Goal: Task Accomplishment & Management: Manage account settings

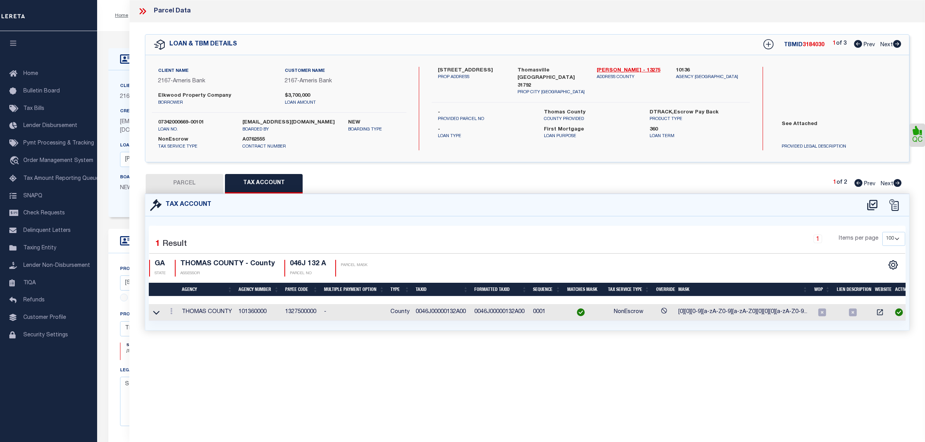
select select "100"
select select "14209"
select select "4835"
select select "10"
select select "NonEscrow"
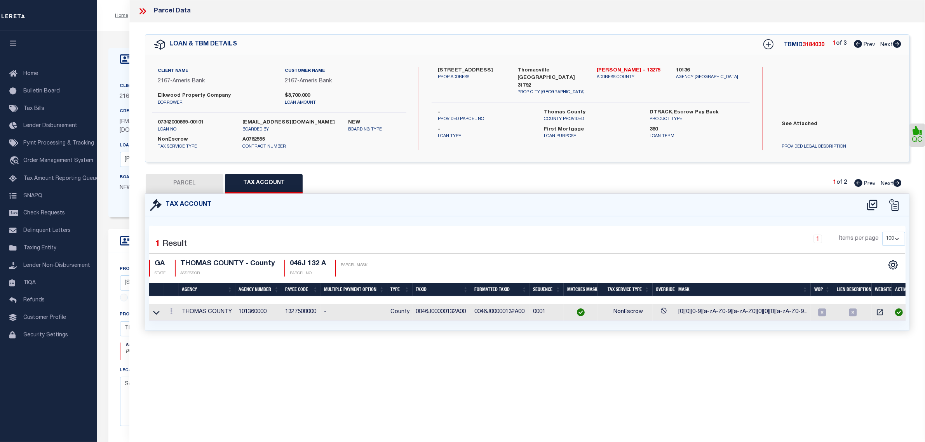
click at [886, 382] on div "Parcel Data QC" at bounding box center [527, 210] width 796 height 421
click at [903, 380] on div "Parcel Data QC" at bounding box center [527, 210] width 796 height 421
click at [880, 364] on div "Parcel Data QC" at bounding box center [527, 210] width 796 height 421
drag, startPoint x: 675, startPoint y: 312, endPoint x: 822, endPoint y: 329, distance: 147.4
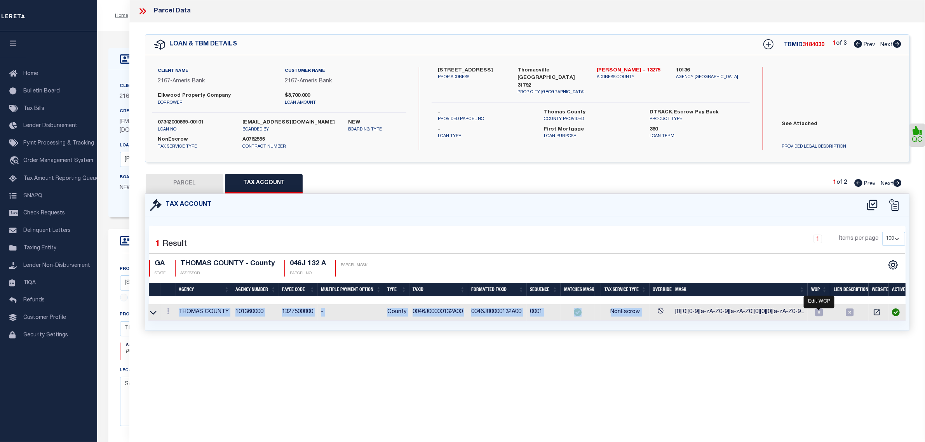
click at [822, 329] on div "1 Selected 1 Result 1 Items per page 10 25 50 100 GA STATE" at bounding box center [527, 273] width 764 height 114
click at [900, 373] on div "Parcel Data QC" at bounding box center [527, 210] width 796 height 421
click at [144, 11] on icon at bounding box center [143, 11] width 10 height 10
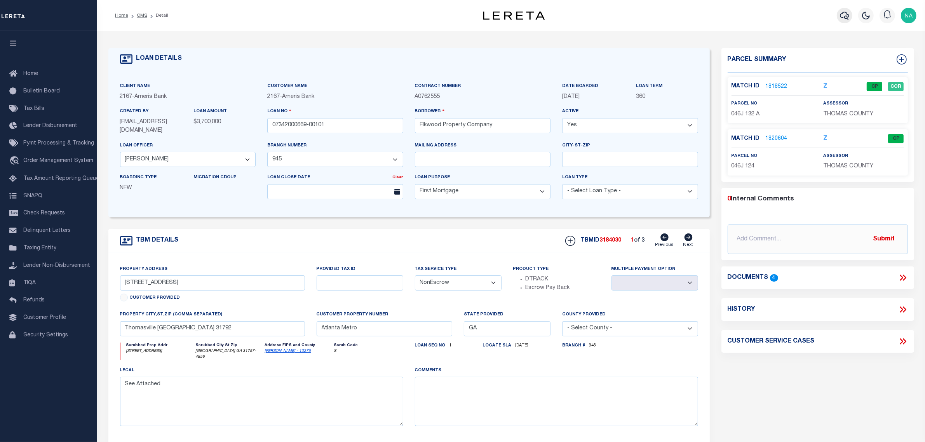
click at [846, 16] on icon "button" at bounding box center [844, 15] width 9 height 9
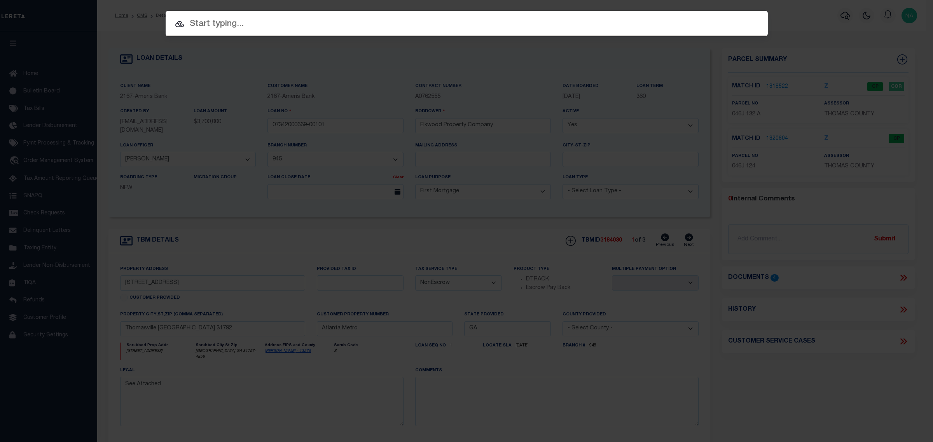
click at [794, 21] on div "Include Loans TBM Customers Borrowers Payments (Lender Non-Disb) Payments (Lend…" at bounding box center [466, 221] width 933 height 442
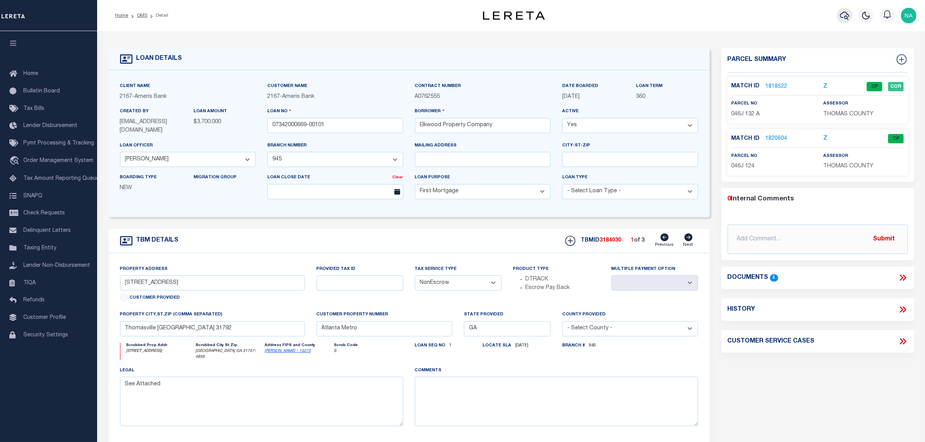
click at [845, 15] on icon "button" at bounding box center [844, 15] width 9 height 9
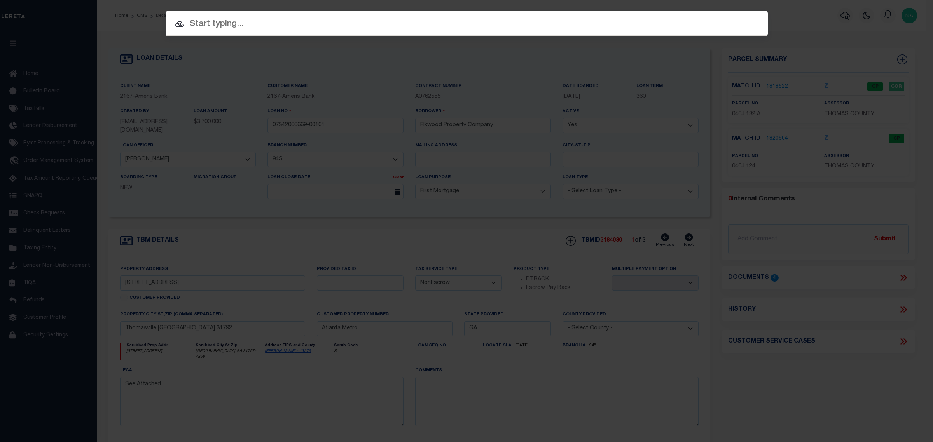
click at [312, 24] on input "text" at bounding box center [467, 24] width 602 height 14
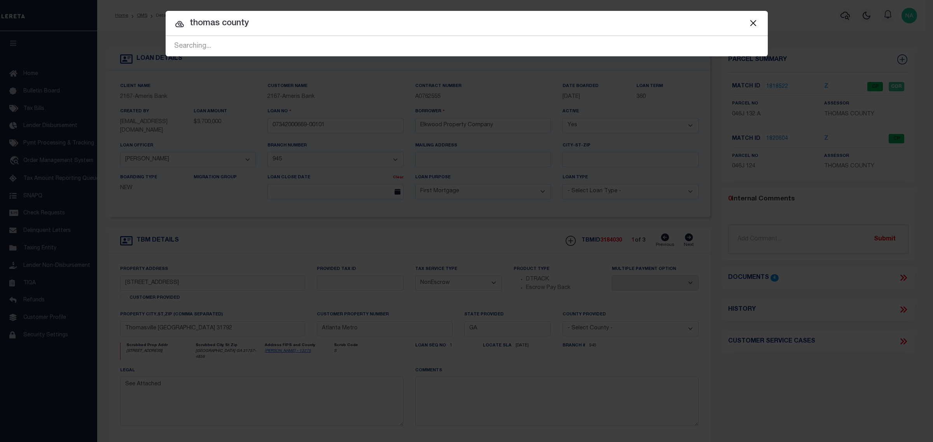
type input "thomas county"
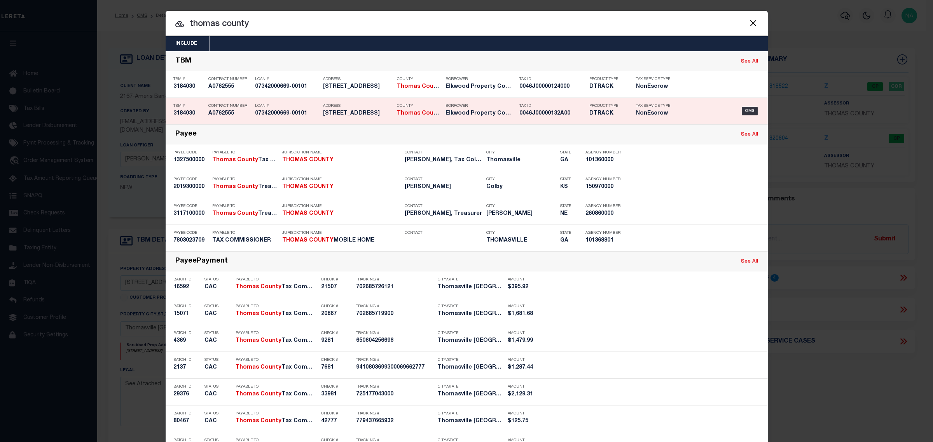
drag, startPoint x: 566, startPoint y: 117, endPoint x: 513, endPoint y: 117, distance: 52.5
click at [513, 117] on div "Tax ID 0046J00000132A00" at bounding box center [548, 111] width 70 height 23
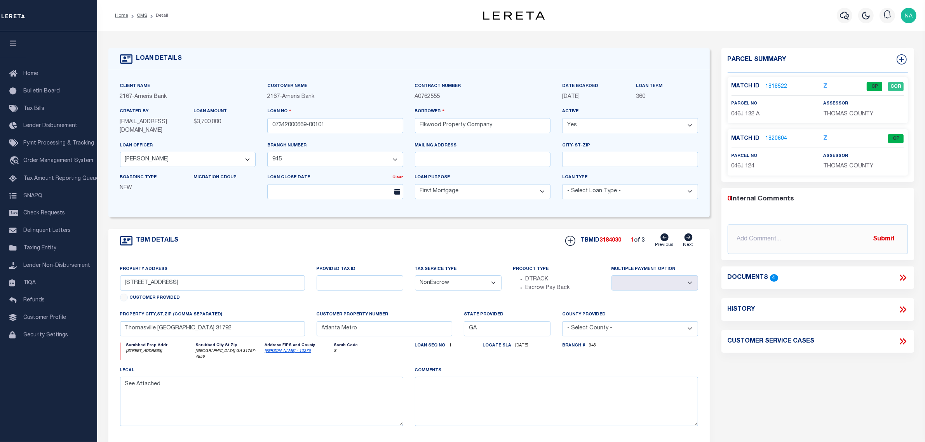
click at [780, 140] on link "1820604" at bounding box center [777, 139] width 22 height 8
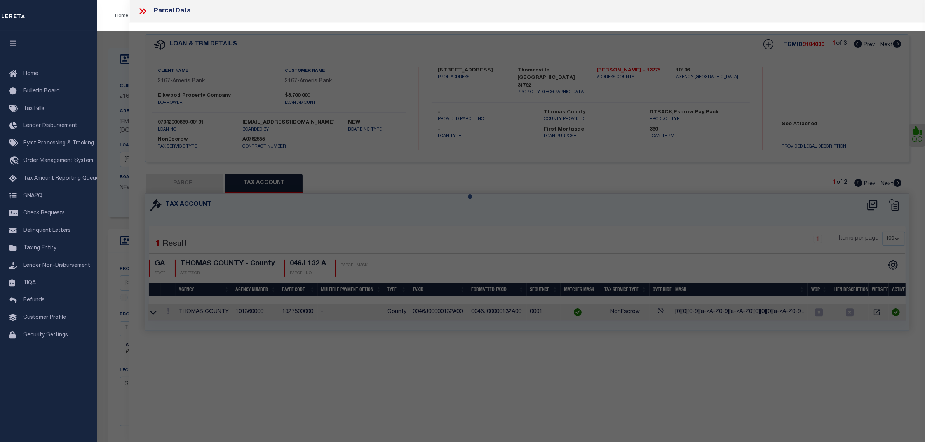
select select "AS"
checkbox input "false"
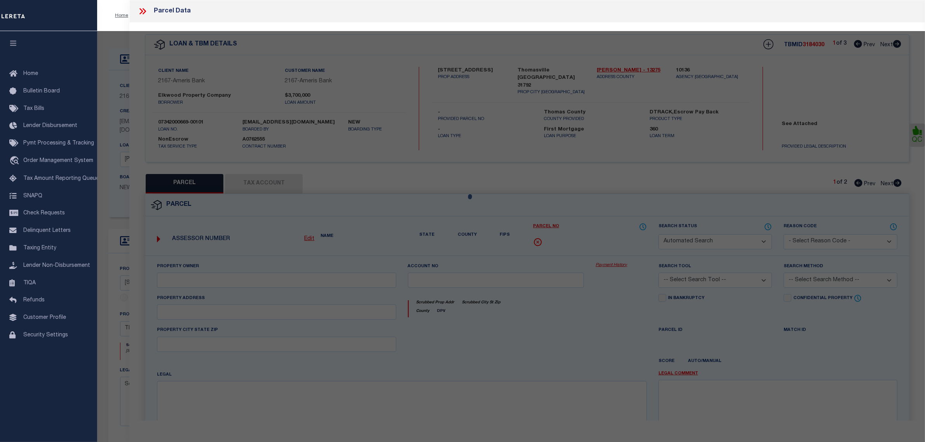
select select "CP"
type input "BD Thomasville LLC"
select select
type input "15 WILLIAMSBURG AVE"
checkbox input "false"
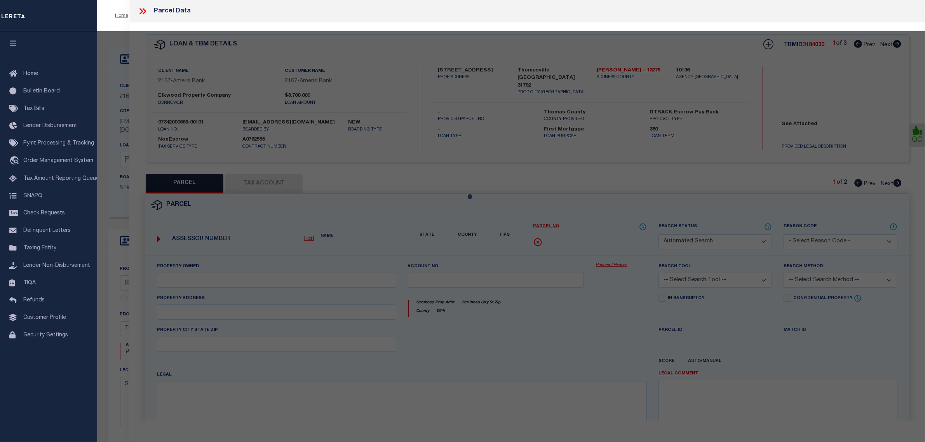
type input "Thomasville GA 31792"
type textarea "15 WILLIAMSBURG AVE 0.84"
type textarea "Tax ID Special Project"
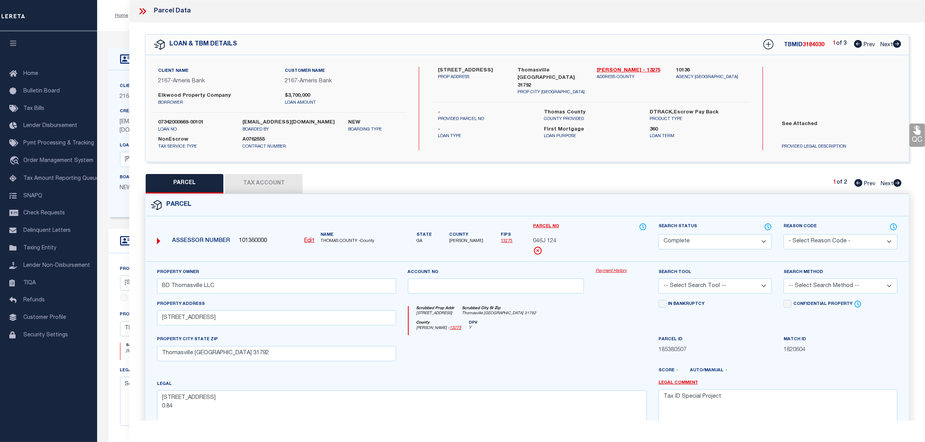
click at [277, 183] on button "Tax Account" at bounding box center [264, 183] width 78 height 19
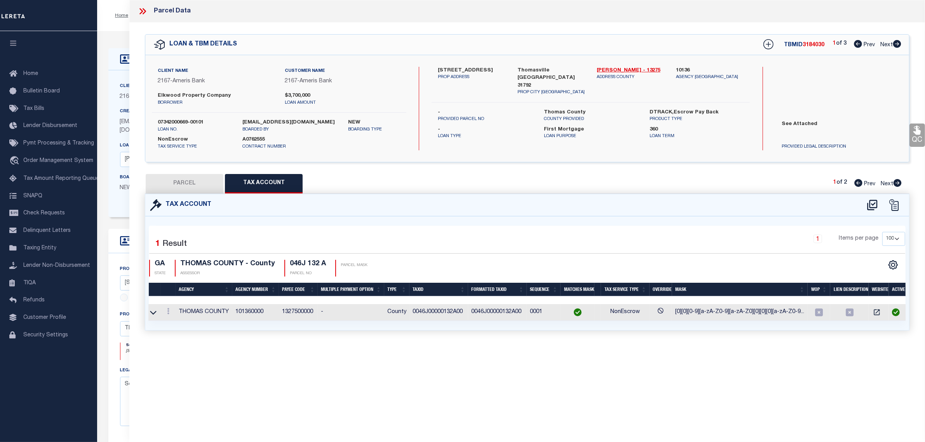
select select "100"
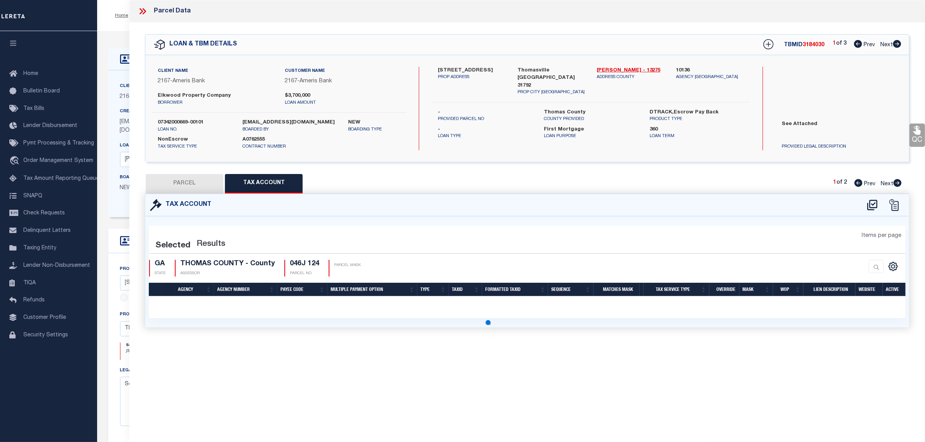
select select "100"
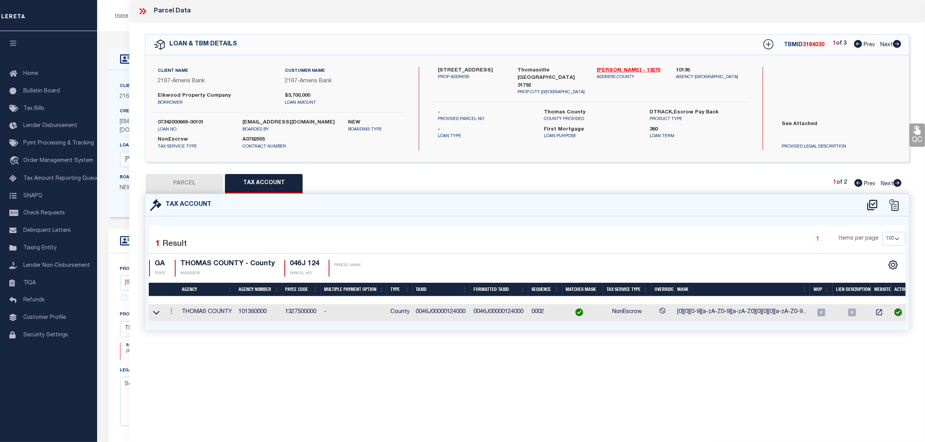
click at [145, 10] on icon at bounding box center [144, 11] width 3 height 6
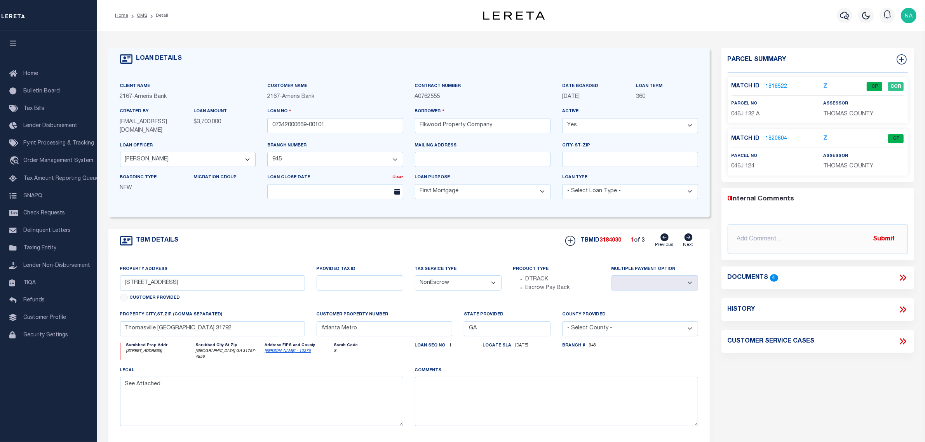
click at [776, 85] on link "1818522" at bounding box center [777, 87] width 22 height 8
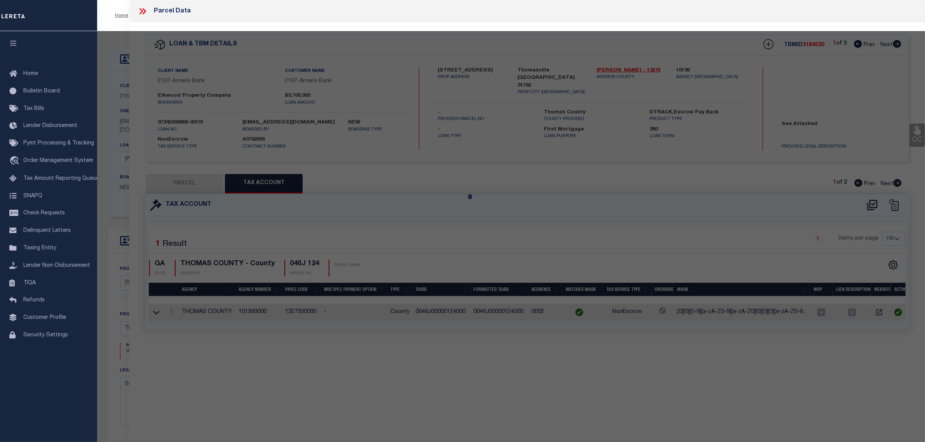
select select "AS"
checkbox input "false"
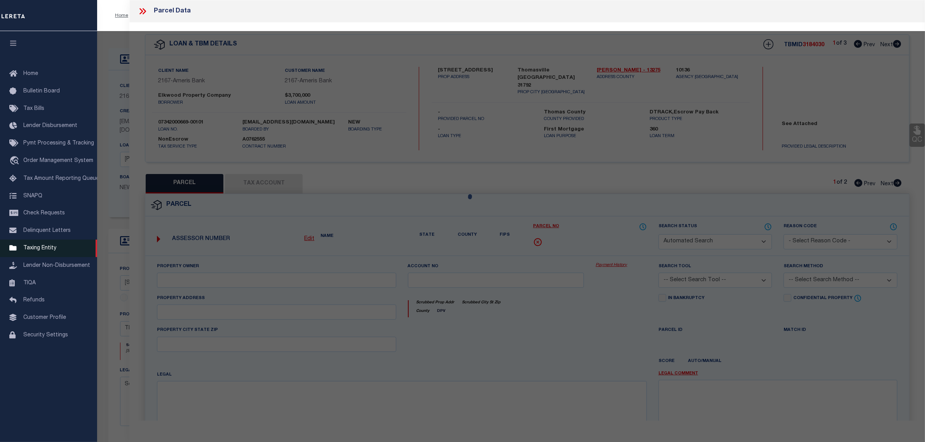
select select "CP"
type input "BD Thomasville LLC"
select select
type input "31 WILLIAMSBURG AVE 4"
checkbox input "false"
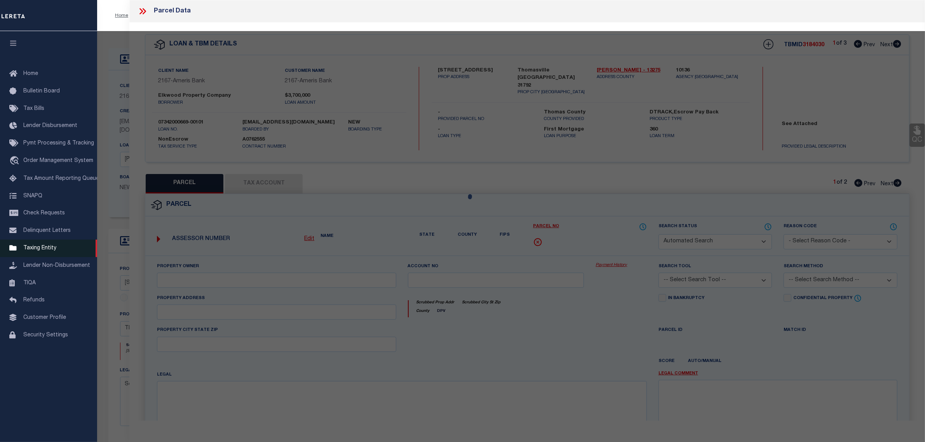
type input "Thomasville GA 31792"
type textarea "1.237 AC/31,33,35,& 37 WILLIAMSBURG AVE ACRES: 1.23"
type textarea "Tax ID Special Project"
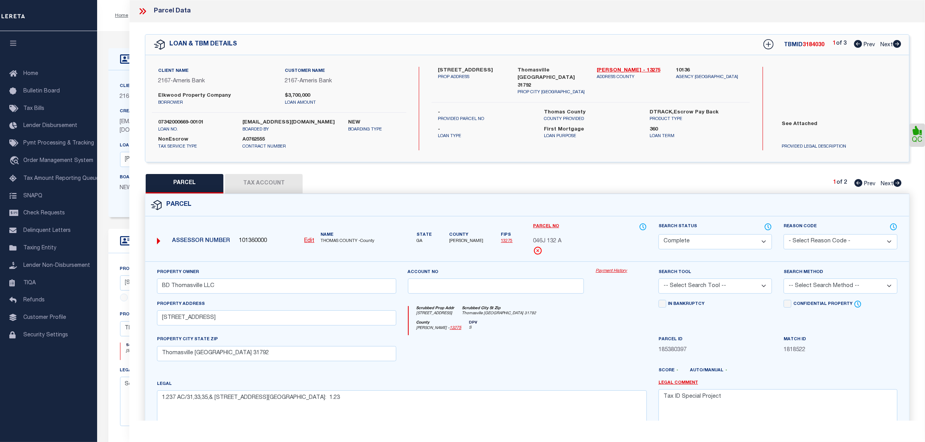
click at [280, 187] on button "Tax Account" at bounding box center [264, 183] width 78 height 19
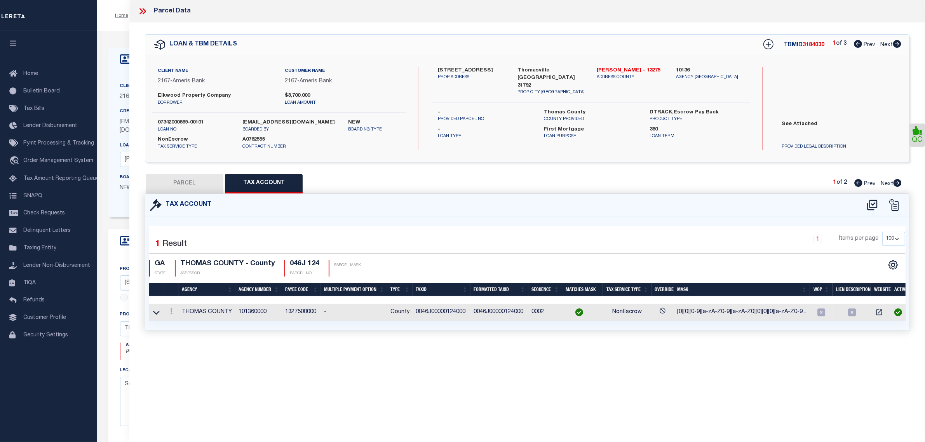
select select "100"
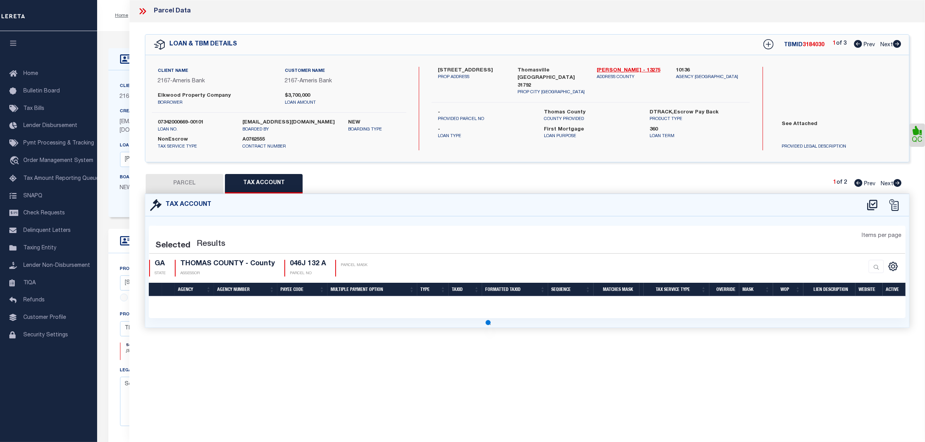
select select "100"
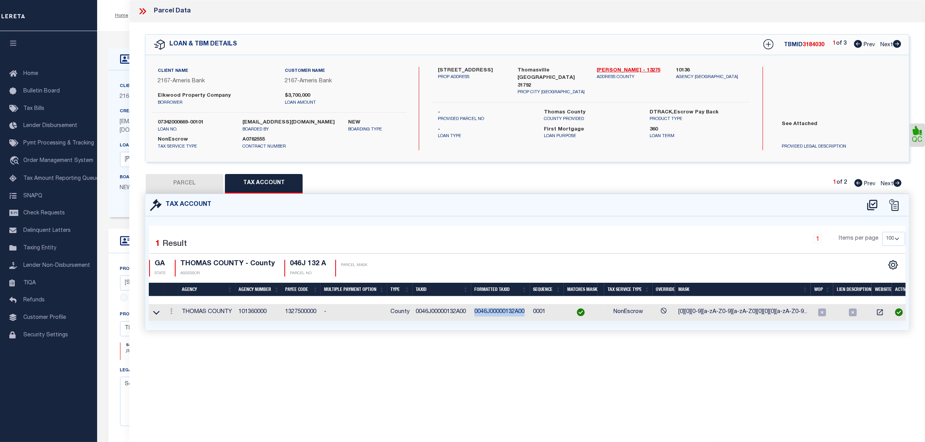
drag, startPoint x: 527, startPoint y: 312, endPoint x: 474, endPoint y: 313, distance: 52.1
click at [474, 313] on td "0046J00000132A00" at bounding box center [500, 312] width 59 height 17
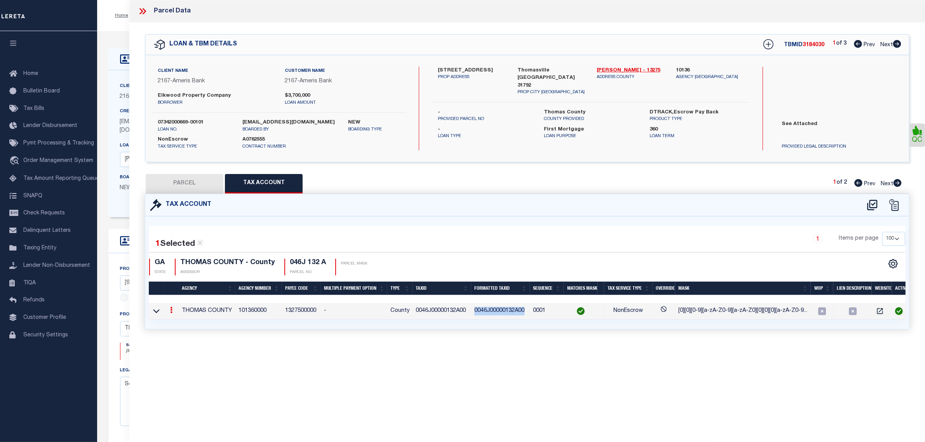
copy td "0046J00000132A00"
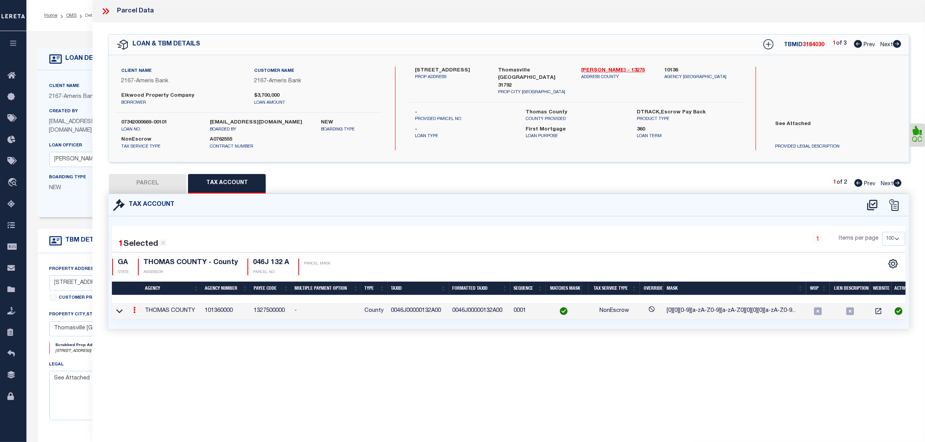
click at [479, 329] on div "1 Selected 1 Result 1 Items per page 10 25 50 100 GA STATE" at bounding box center [508, 272] width 801 height 113
click at [119, 311] on icon at bounding box center [119, 311] width 7 height 8
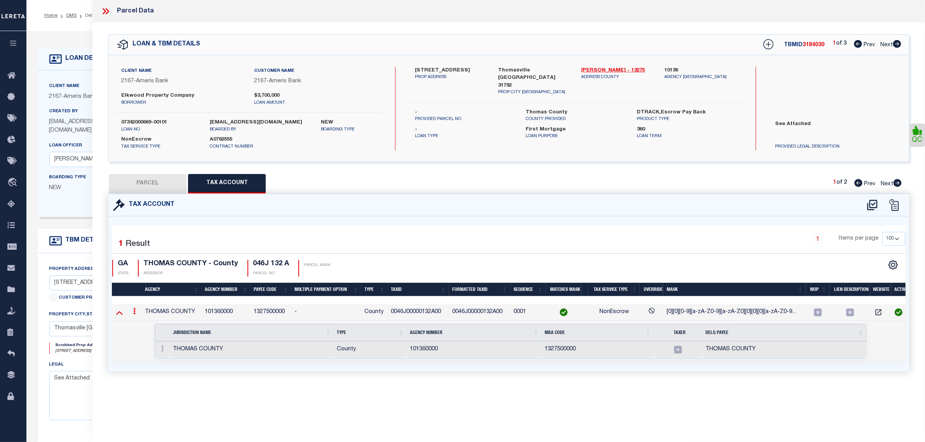
click at [119, 312] on icon at bounding box center [119, 313] width 7 height 8
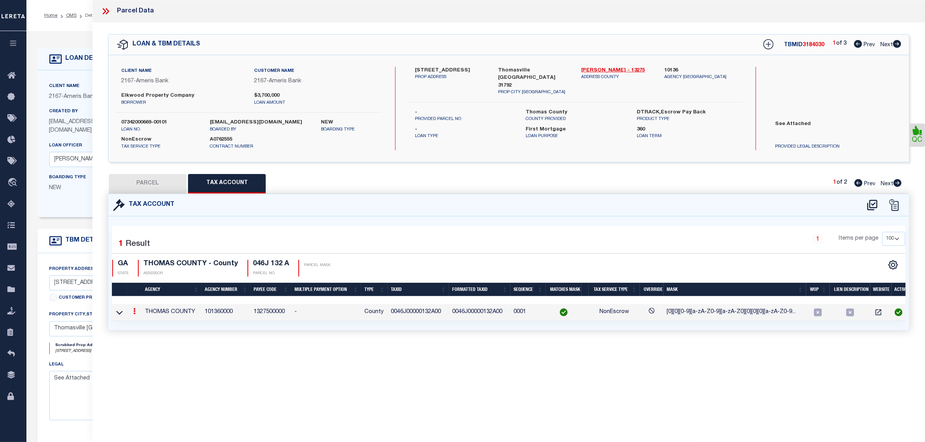
click at [365, 226] on div "1 Selected 1 Result 1 Items per page 10 25 50 100 GA STATE" at bounding box center [509, 273] width 794 height 95
click at [107, 10] on icon at bounding box center [107, 11] width 3 height 6
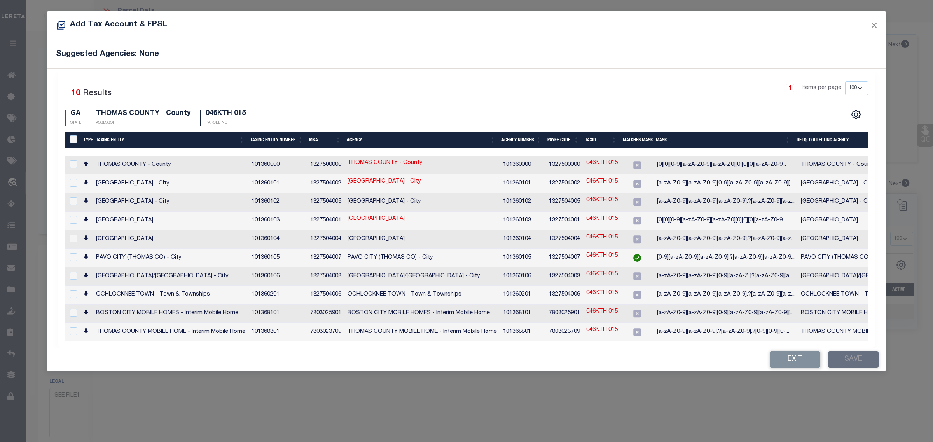
select select "100"
select select "4983"
select select "10"
select select "NonEscrow"
select select "100"
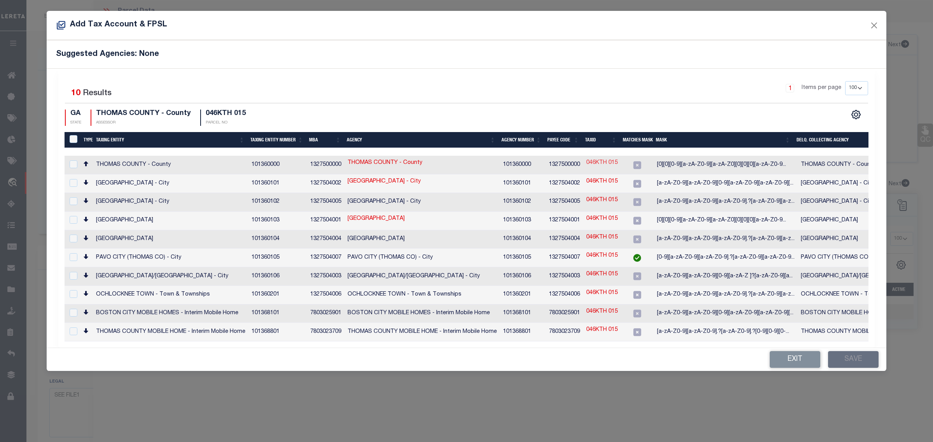
click at [608, 163] on link "046KTH 015" at bounding box center [601, 163] width 31 height 9
checkbox input "true"
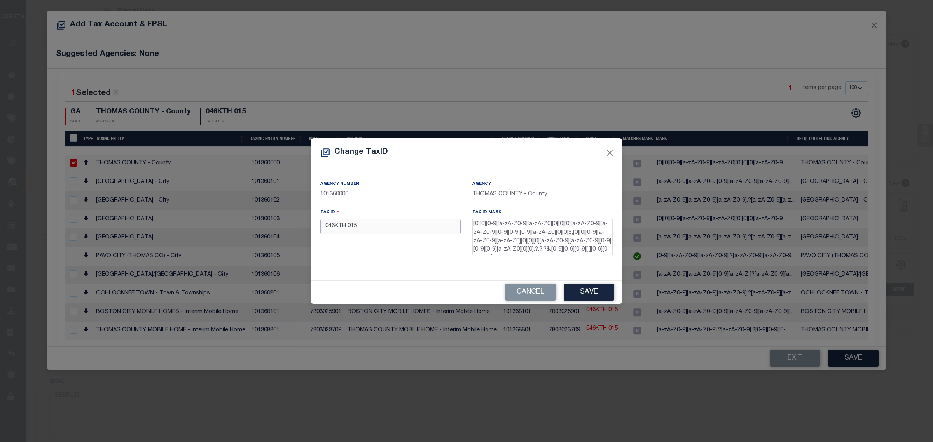
drag, startPoint x: 365, startPoint y: 228, endPoint x: 282, endPoint y: 230, distance: 83.6
click at [282, 230] on div "Change TaxID Agency Number 101360000 Agency THOMAS COUNTY - County Tax ID 046KT…" at bounding box center [466, 221] width 933 height 442
paste input "046KTH000015000"
click at [594, 290] on button "Save" at bounding box center [588, 292] width 51 height 17
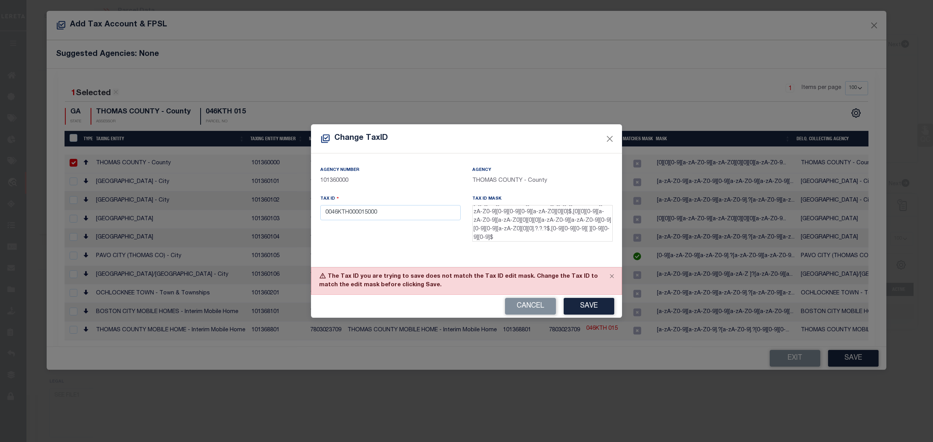
scroll to position [9, 0]
drag, startPoint x: 390, startPoint y: 216, endPoint x: 272, endPoint y: 220, distance: 117.8
click at [272, 220] on div "Change TaxID Agency Number 101360000 Agency THOMAS COUNTY - County Tax ID 0046K…" at bounding box center [466, 221] width 933 height 442
paste input "015"
type input "0046KTH000001500"
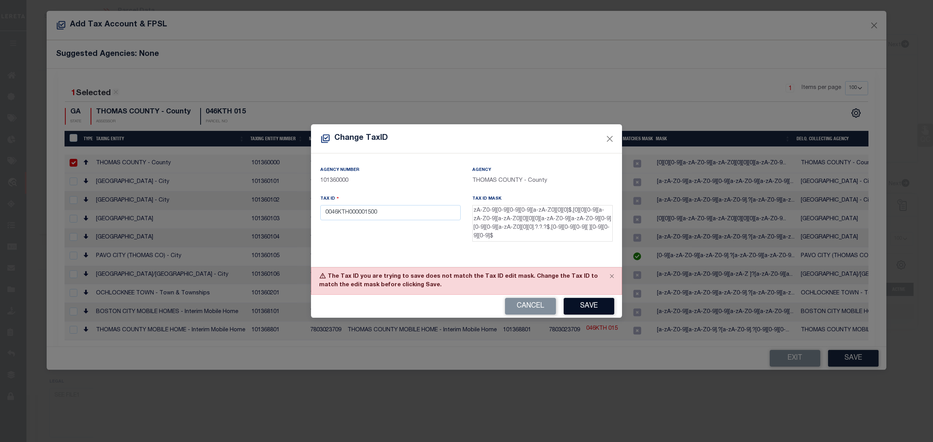
click at [585, 303] on button "Save" at bounding box center [588, 306] width 51 height 17
click at [654, 352] on div "Change TaxID Agency Number 101360000 Agency THOMAS COUNTY - County Tax ID 0046K…" at bounding box center [466, 221] width 933 height 442
click at [612, 141] on button "Close" at bounding box center [610, 139] width 10 height 10
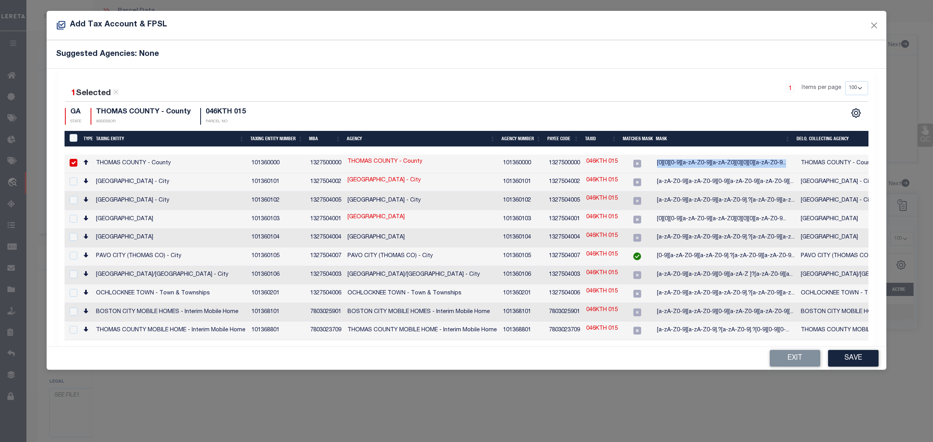
drag, startPoint x: 653, startPoint y: 162, endPoint x: 781, endPoint y: 165, distance: 128.6
click at [781, 165] on td "[0][0][0-9][a-zA-Z0-9][a-zA-Z0][0][0][0][a-zA-Z0-9..." at bounding box center [726, 164] width 144 height 19
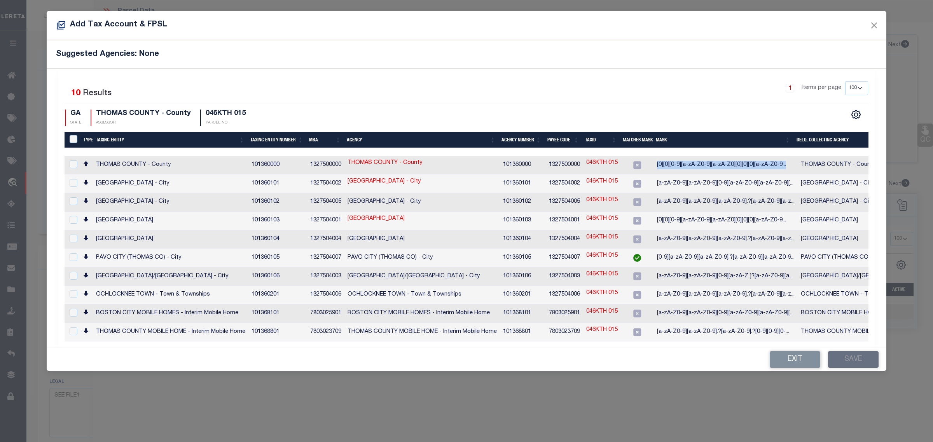
copy span "[0][0][0-9][a-zA-Z0-9][a-zA-Z0][0][0][0][a-zA-Z0-9..."
drag, startPoint x: 248, startPoint y: 112, endPoint x: 205, endPoint y: 112, distance: 42.7
click at [205, 112] on div "GA STATE THOMAS COUNTY - County ASSESSOR 046KTH 015 PARCEL NO" at bounding box center [265, 118] width 401 height 17
copy h4 "046KTH 015"
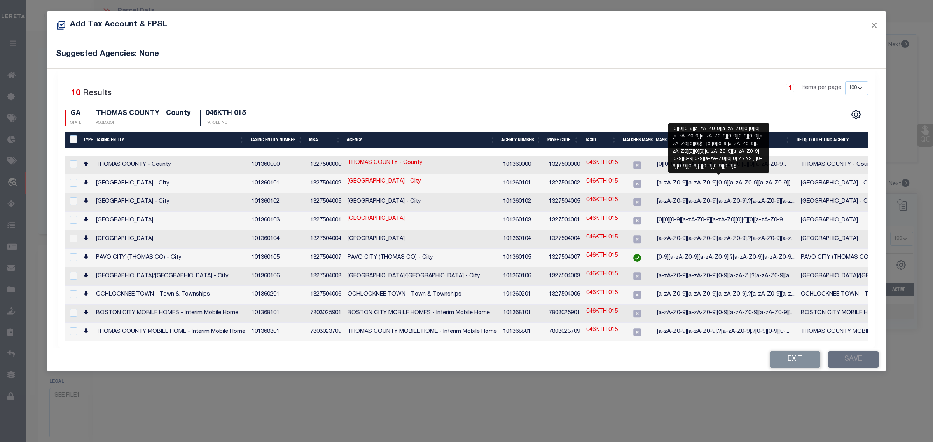
click at [696, 164] on span "[0][0][0-9][a-zA-Z0-9][a-zA-Z0][0][0][0][a-zA-Z0-9..." at bounding box center [721, 164] width 129 height 5
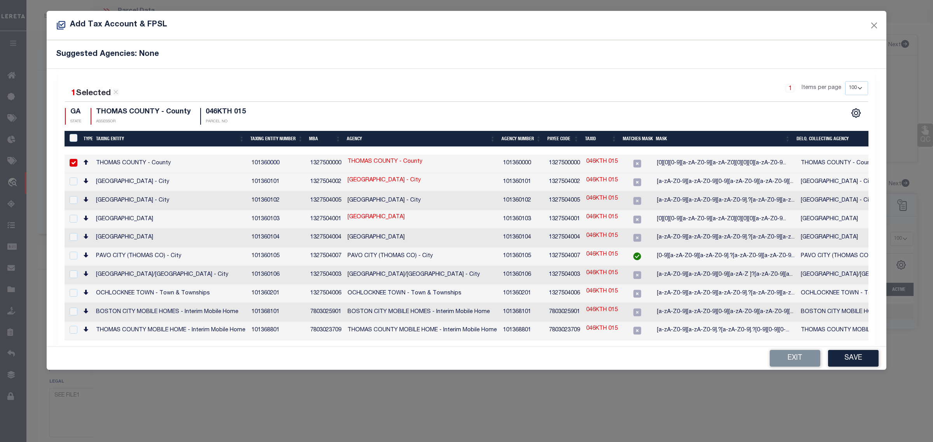
click at [663, 163] on span "[0][0][0-9][a-zA-Z0-9][a-zA-Z0][0][0][0][a-zA-Z0-9..." at bounding box center [721, 162] width 129 height 5
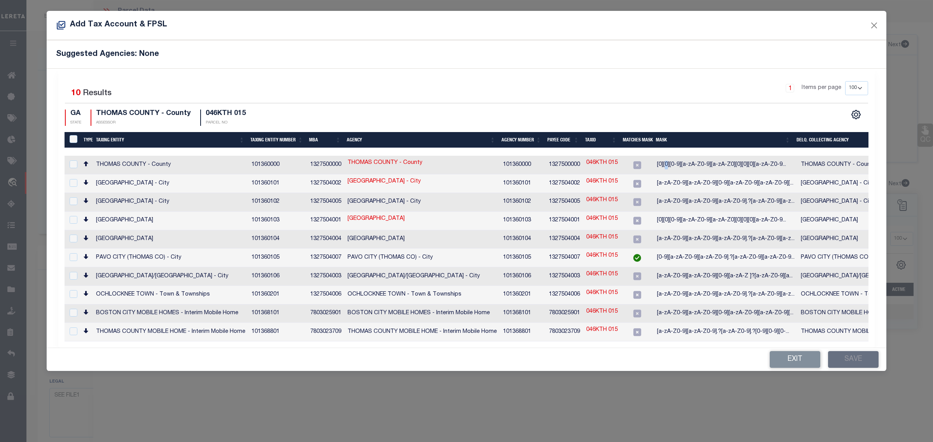
click at [663, 163] on span "[0][0][0-9][a-zA-Z0-9][a-zA-Z0][0][0][0][a-zA-Z0-9..." at bounding box center [721, 164] width 129 height 5
copy div "[0][0][0-9][a-zA-Z0-9][a-zA-Z0][0][0][0][a-zA-Z0-9..."
click at [595, 164] on link "046KTH 015" at bounding box center [601, 163] width 31 height 9
checkbox input "true"
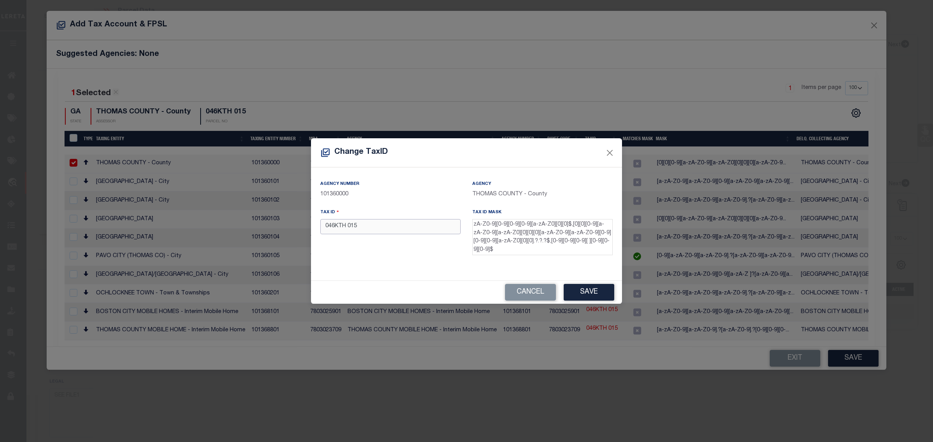
drag, startPoint x: 387, startPoint y: 225, endPoint x: 279, endPoint y: 225, distance: 108.0
click at [286, 225] on div "Change TaxID Agency Number 101360000 Agency THOMAS COUNTY - County Tax ID 046KT…" at bounding box center [466, 221] width 933 height 442
paste input "0046KTH00001500"
type input "00046KTH00001500"
click at [581, 295] on button "Save" at bounding box center [588, 292] width 51 height 17
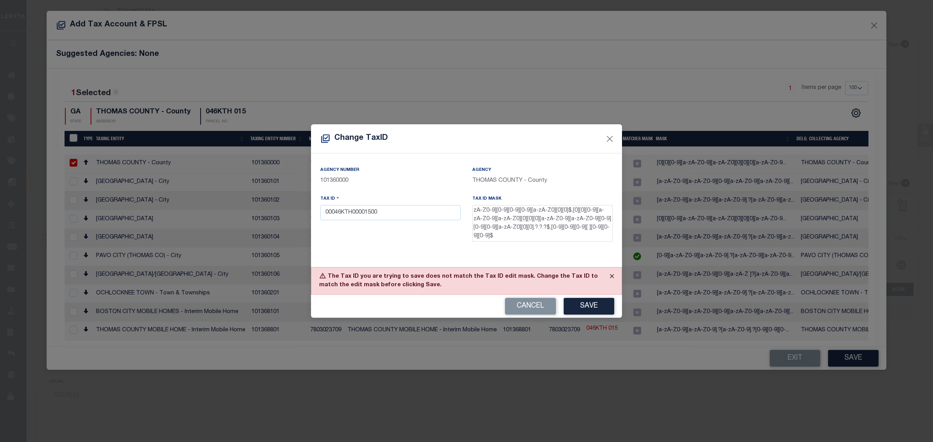
click at [609, 274] on button "Close" at bounding box center [611, 276] width 19 height 17
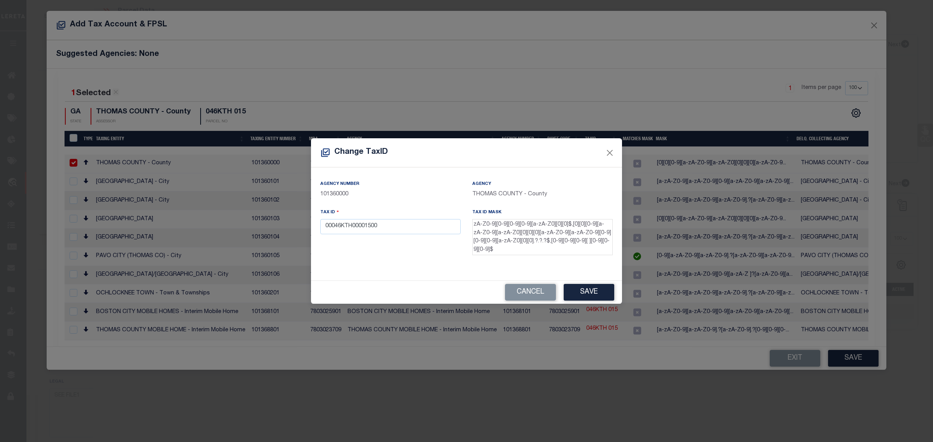
click at [518, 251] on textarea "[0][0][0-9][a-zA-Z0-9][a-zA-Z0][0][0][0][a-zA-Z0-9][a-zA-Z0-9][0-9][0-9][0-9][a…" at bounding box center [542, 237] width 140 height 37
click at [608, 153] on button "Close" at bounding box center [610, 153] width 10 height 10
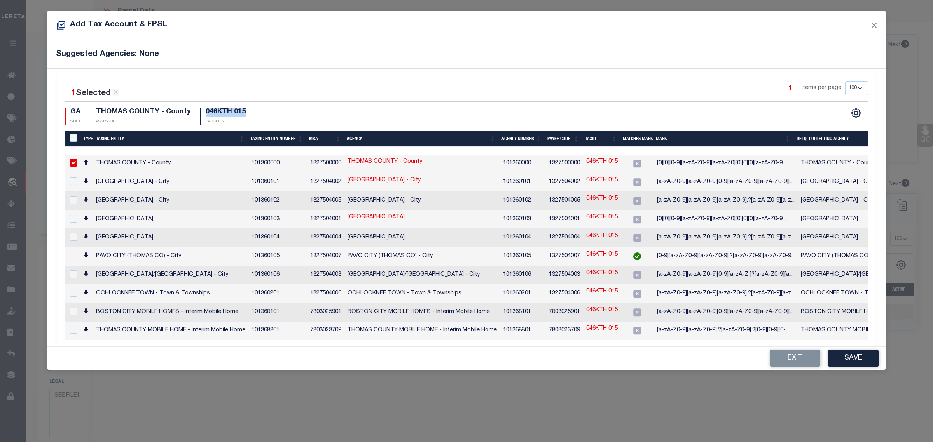
drag, startPoint x: 245, startPoint y: 114, endPoint x: 201, endPoint y: 115, distance: 43.5
click at [201, 115] on div "GA STATE THOMAS COUNTY - County ASSESSOR 046KTH 015 PARCEL NO" at bounding box center [156, 116] width 183 height 17
copy h4 "046KTH 015"
click at [597, 162] on link "046KTH 015" at bounding box center [601, 162] width 31 height 9
checkbox input "false"
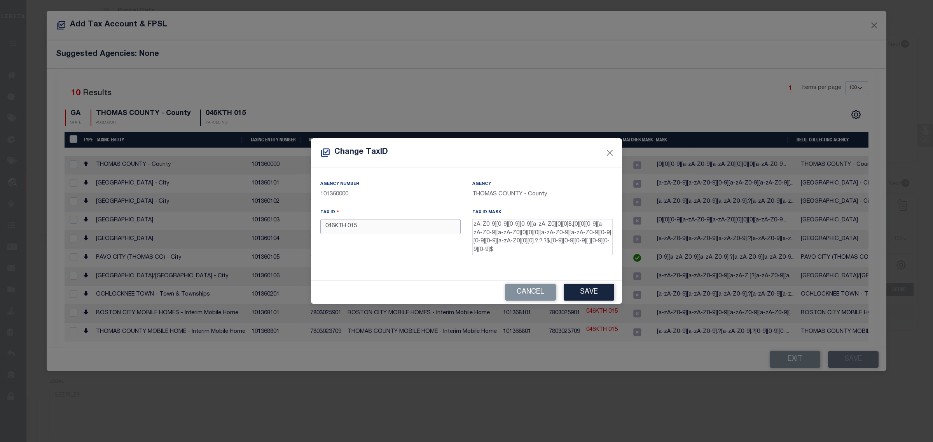
drag, startPoint x: 381, startPoint y: 233, endPoint x: 226, endPoint y: 233, distance: 155.4
click at [226, 233] on div "Change TaxID Agency Number 101360000 Agency THOMAS COUNTY - County Tax ID 046KT…" at bounding box center [466, 221] width 933 height 442
paste input "046KTH000015000"
type input "0046KTH000015000"
click at [584, 289] on button "Save" at bounding box center [588, 292] width 51 height 17
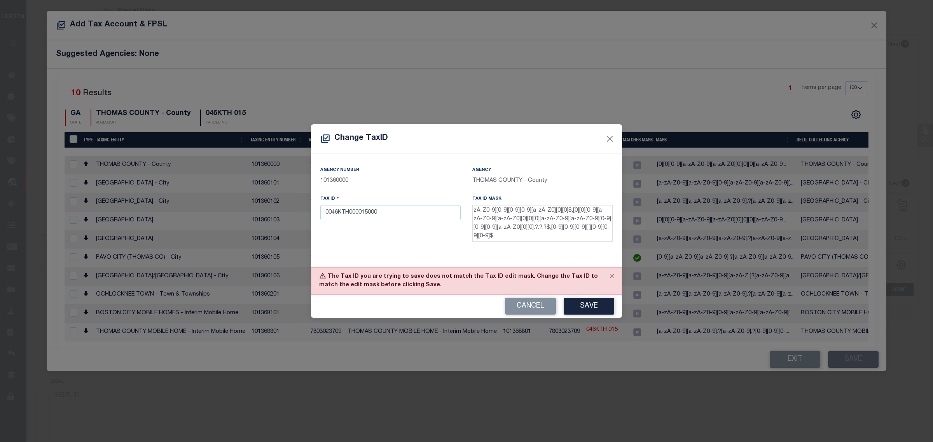
click at [780, 387] on div "Change TaxID Agency Number 101360000 Agency THOMAS COUNTY - County Tax ID 0046K…" at bounding box center [466, 221] width 933 height 442
drag, startPoint x: 610, startPoint y: 141, endPoint x: 572, endPoint y: 133, distance: 38.8
click at [572, 133] on div "Change TaxID" at bounding box center [466, 138] width 311 height 29
click at [610, 138] on button "Close" at bounding box center [610, 139] width 10 height 10
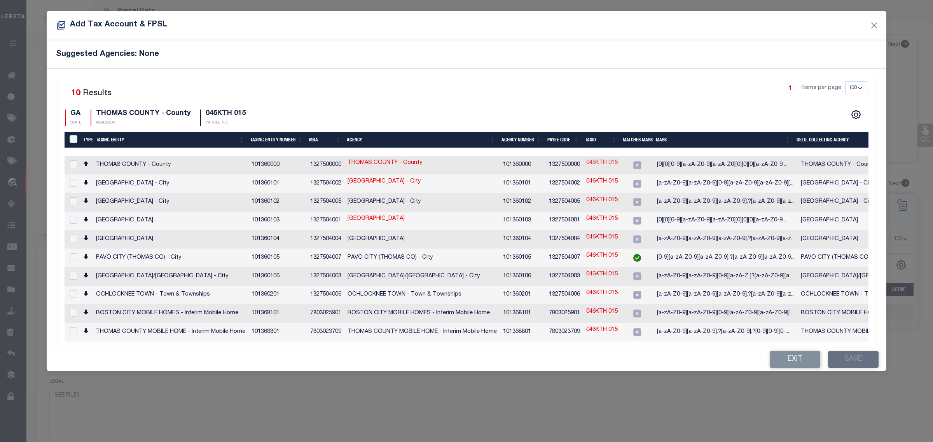
click at [598, 164] on link "046KTH 015" at bounding box center [601, 163] width 31 height 9
checkbox input "true"
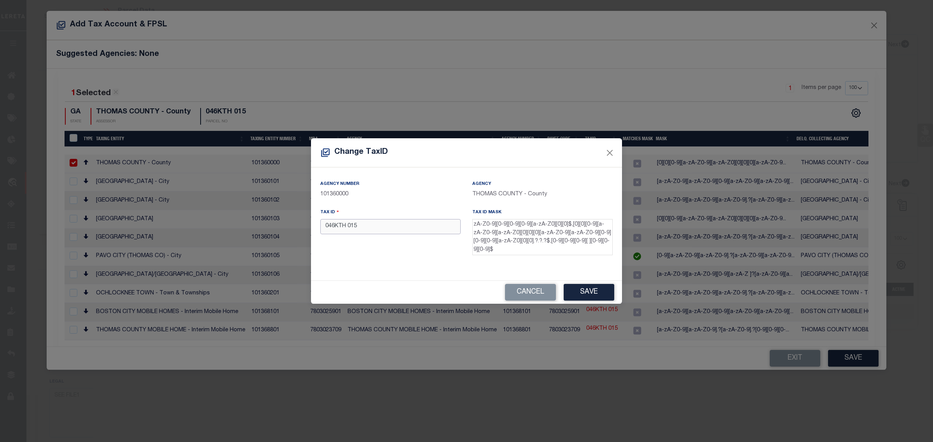
drag, startPoint x: 383, startPoint y: 226, endPoint x: 318, endPoint y: 226, distance: 64.9
click at [318, 226] on div "Tax ID 046KTH 015" at bounding box center [390, 233] width 152 height 51
paste input "046KTH000015000"
type input "0046KTH000015000"
click at [601, 291] on button "Save" at bounding box center [588, 292] width 51 height 17
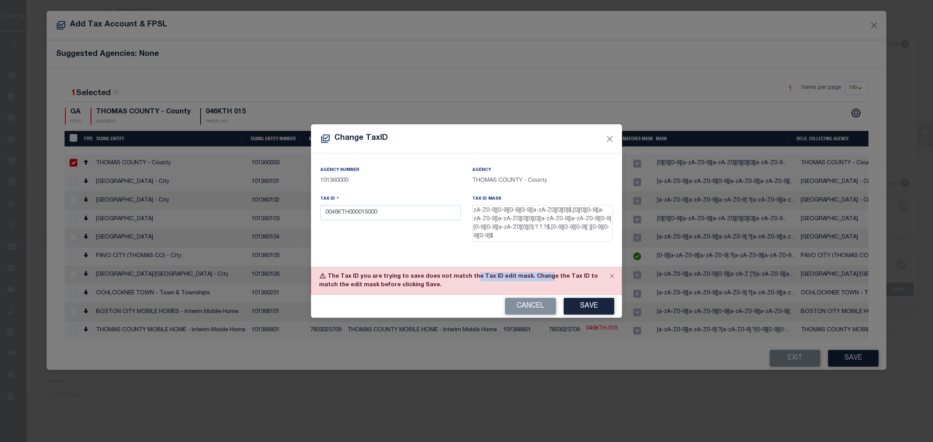
drag, startPoint x: 467, startPoint y: 277, endPoint x: 539, endPoint y: 278, distance: 71.5
click at [539, 278] on div "The Tax ID you are trying to save does not match the Tax ID edit mask. Change t…" at bounding box center [466, 281] width 311 height 28
click at [465, 278] on div "The Tax ID you are trying to save does not match the Tax ID edit mask. Change t…" at bounding box center [466, 281] width 311 height 28
drag, startPoint x: 474, startPoint y: 276, endPoint x: 537, endPoint y: 276, distance: 62.6
click at [537, 276] on div "The Tax ID you are trying to save does not match the Tax ID edit mask. Change t…" at bounding box center [466, 281] width 311 height 28
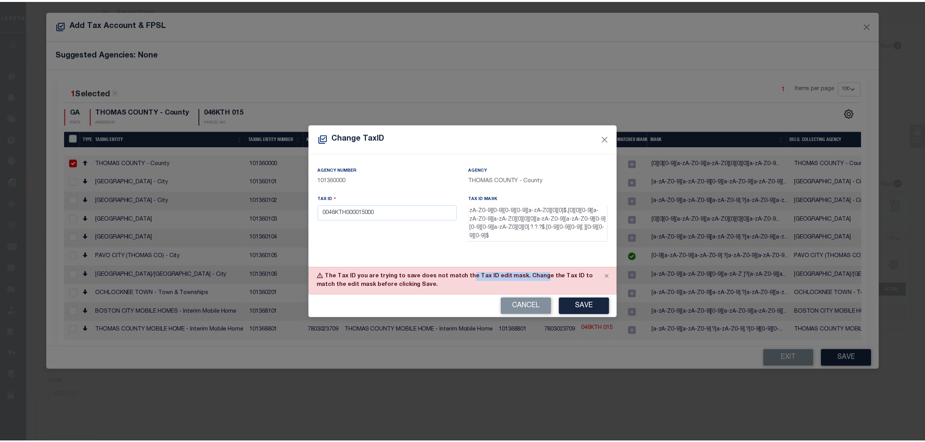
scroll to position [0, 0]
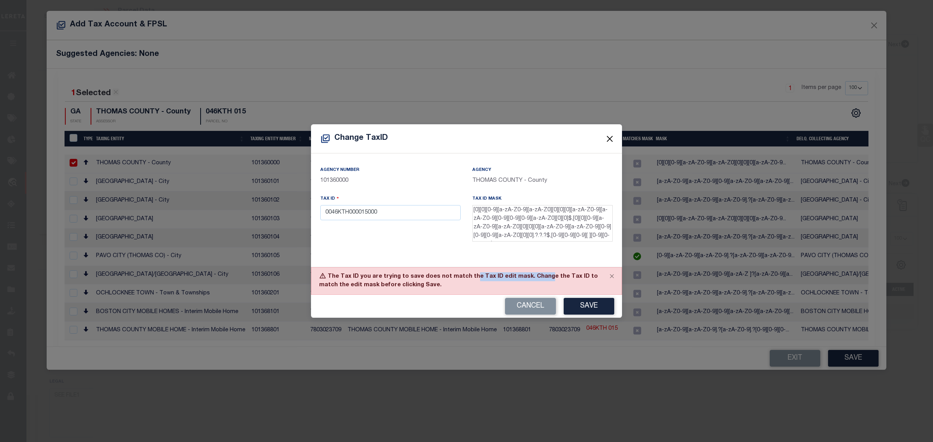
click at [609, 137] on button "Close" at bounding box center [610, 139] width 10 height 10
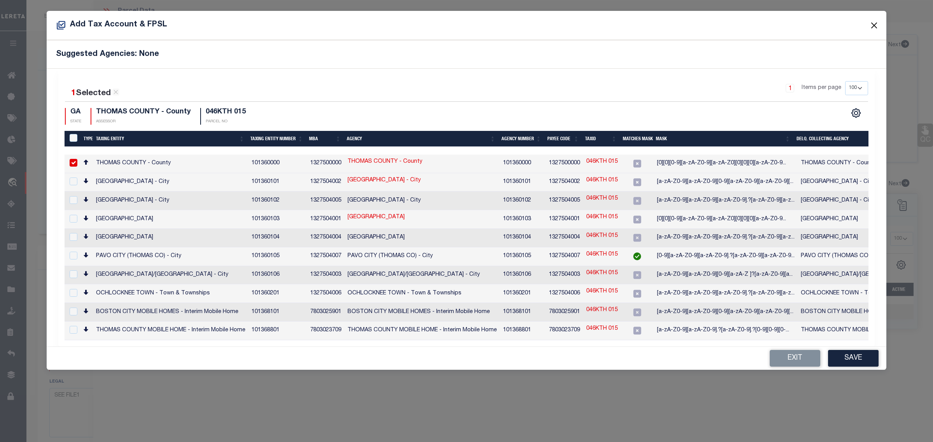
click at [875, 22] on button "Close" at bounding box center [874, 25] width 10 height 10
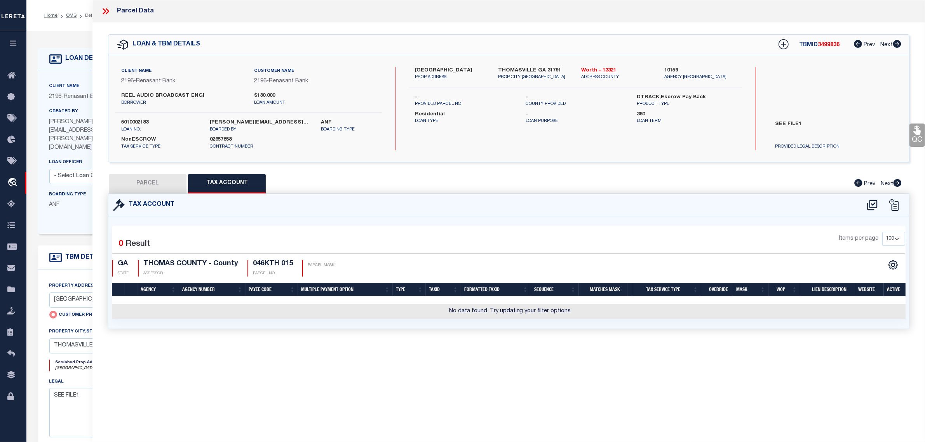
click at [107, 10] on icon at bounding box center [106, 11] width 10 height 10
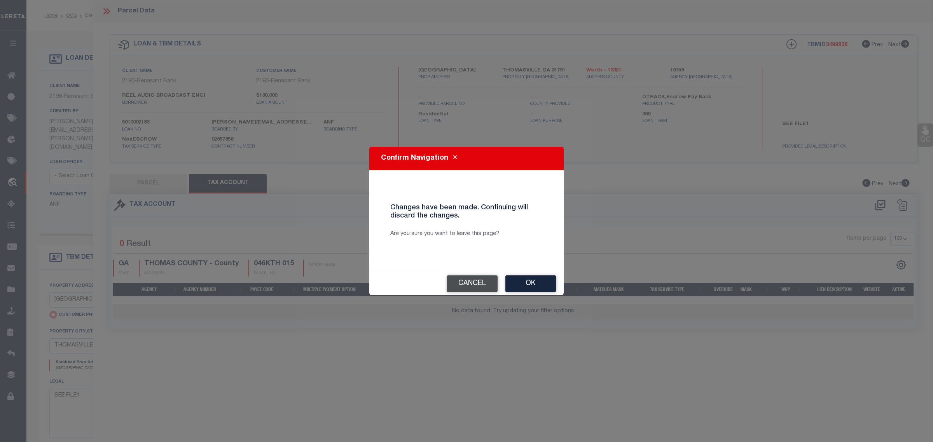
click at [475, 283] on button "Cancel" at bounding box center [471, 283] width 51 height 17
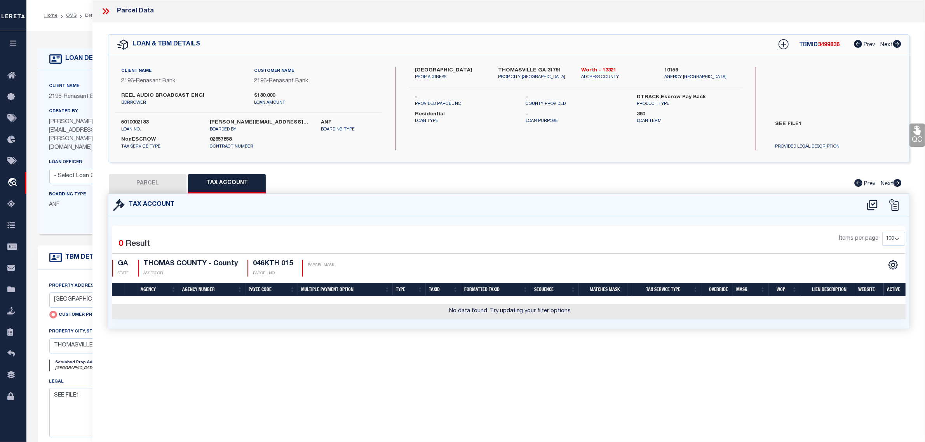
click at [107, 11] on icon at bounding box center [106, 11] width 10 height 10
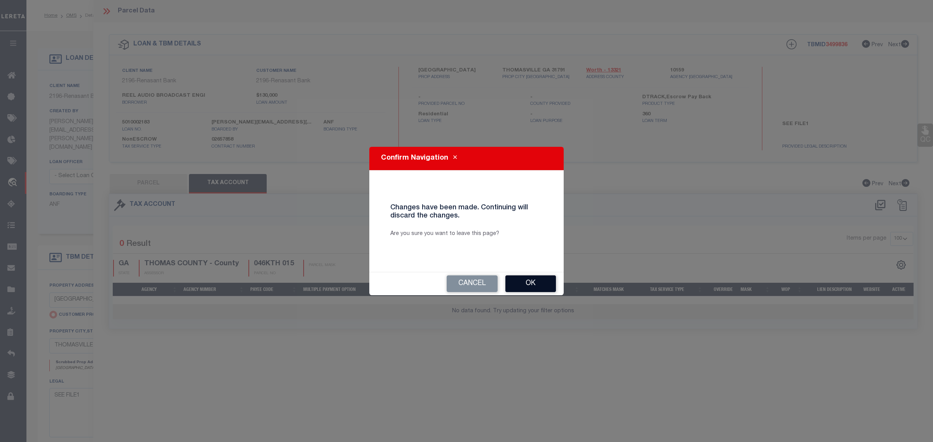
click at [544, 284] on button "Ok" at bounding box center [530, 283] width 51 height 17
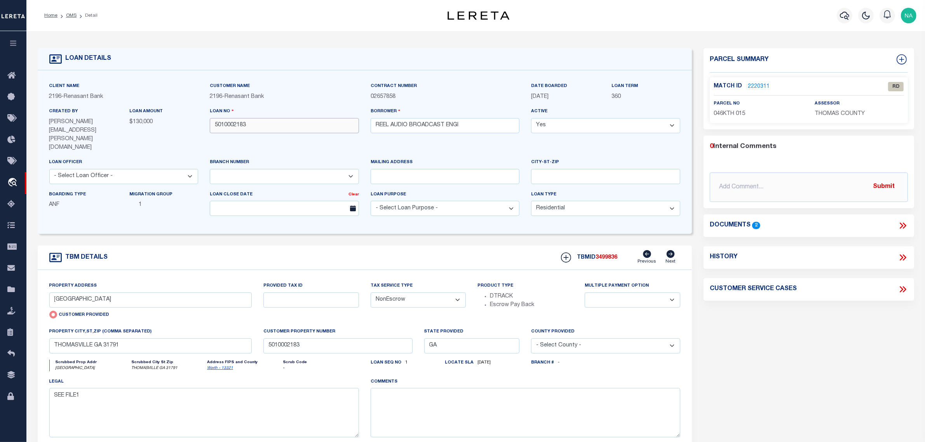
click at [237, 126] on input "5010002183" at bounding box center [284, 125] width 149 height 15
click at [787, 360] on div "Parcel Summary Match ID 2220311 0" at bounding box center [809, 270] width 222 height 444
click at [72, 14] on link "OMS" at bounding box center [71, 15] width 10 height 5
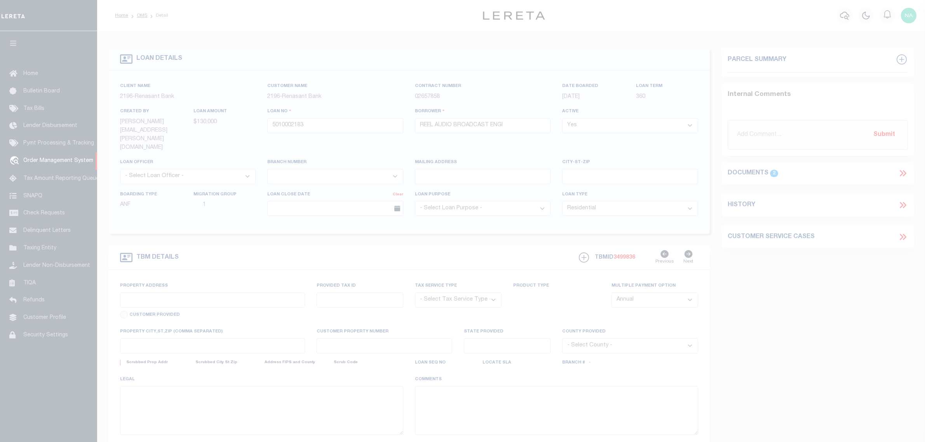
select select "10"
type input "111 KINGS FOREST"
radio input "true"
select select "NonEscrow"
select select
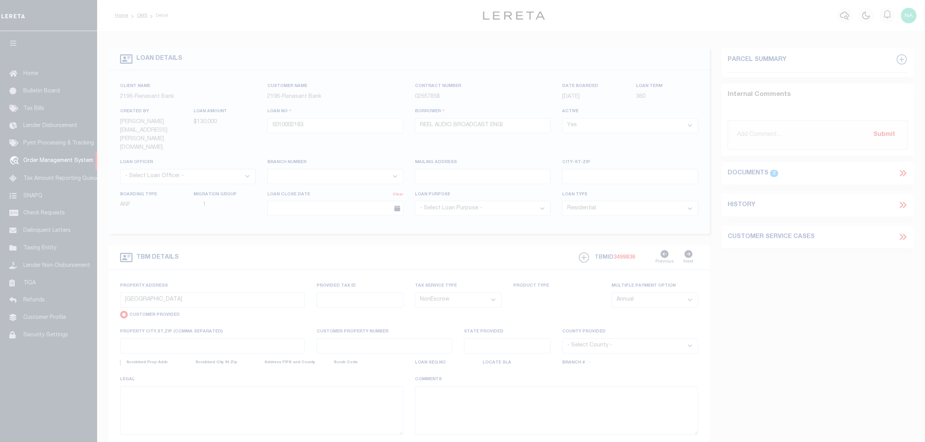
type input "THOMASVILLE GA 31791"
type input "5010002183"
type input "GA"
type textarea "SEE FILE1"
select select "4983"
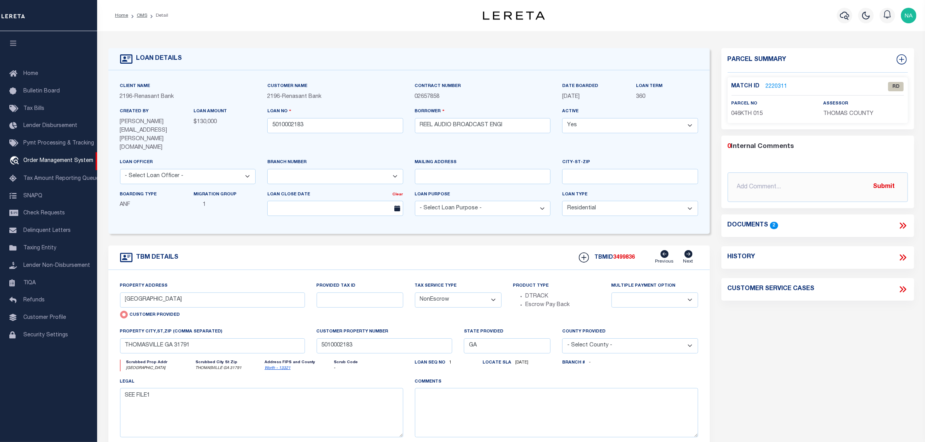
click at [905, 224] on icon at bounding box center [903, 226] width 10 height 10
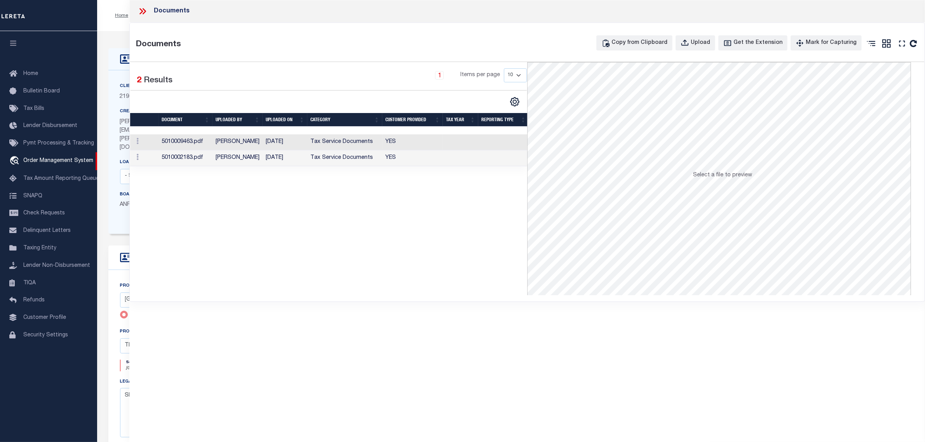
click at [336, 161] on td "Tax Service Documents" at bounding box center [344, 158] width 75 height 16
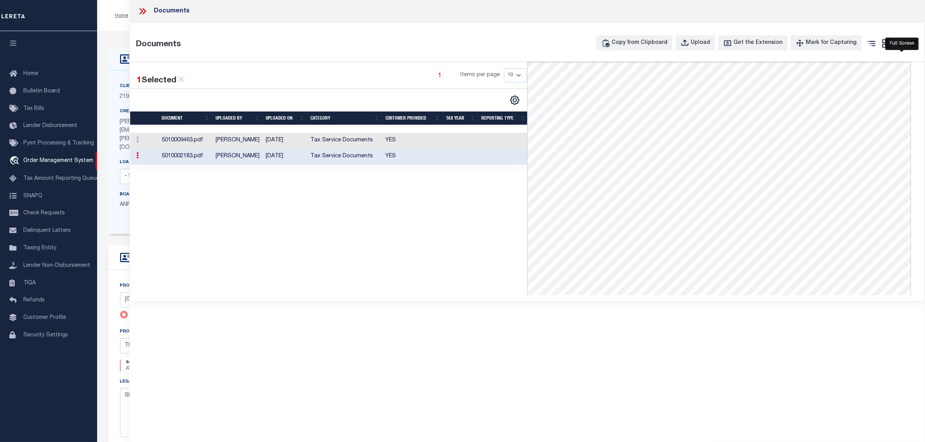
click at [905, 42] on icon at bounding box center [902, 43] width 10 height 10
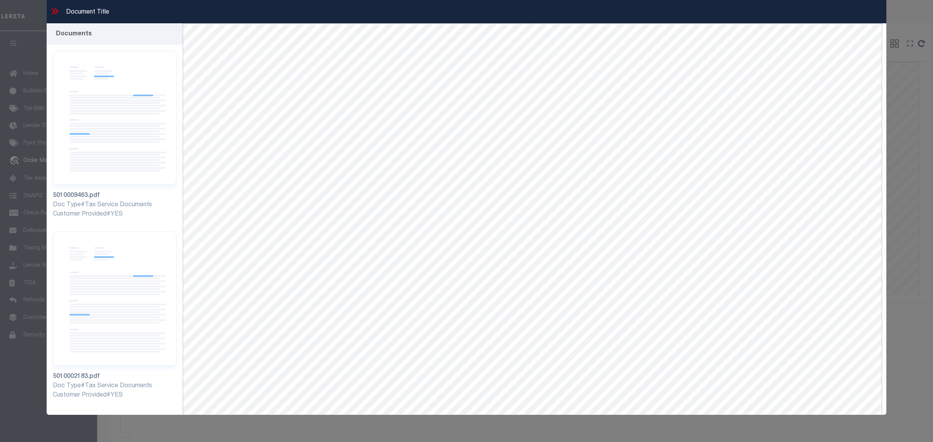
click at [54, 10] on icon at bounding box center [53, 11] width 3 height 6
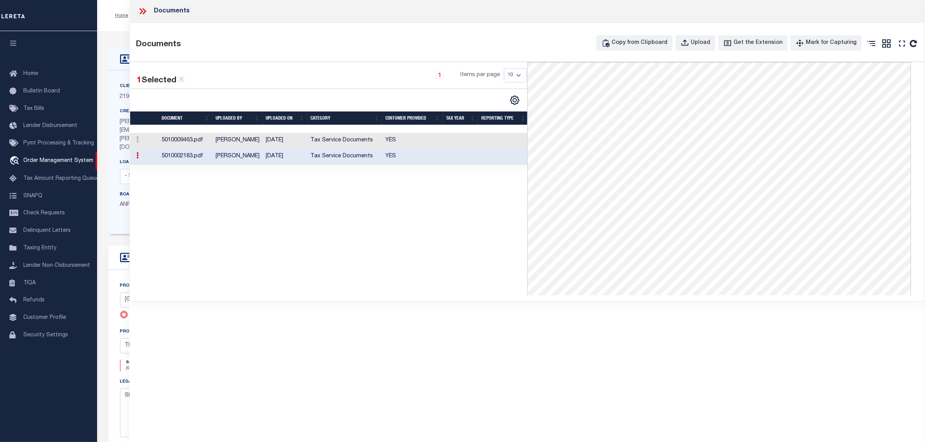
click at [140, 10] on icon at bounding box center [143, 11] width 10 height 10
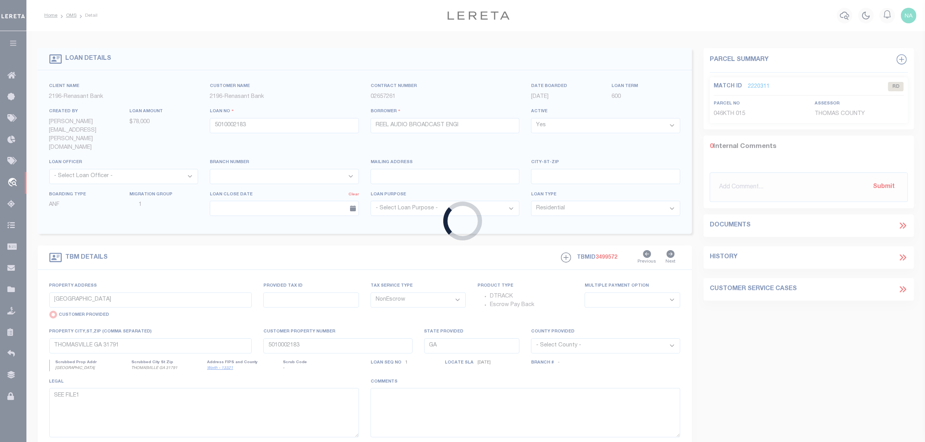
type input "5070001620"
type input "[PERSON_NAME]"
select select
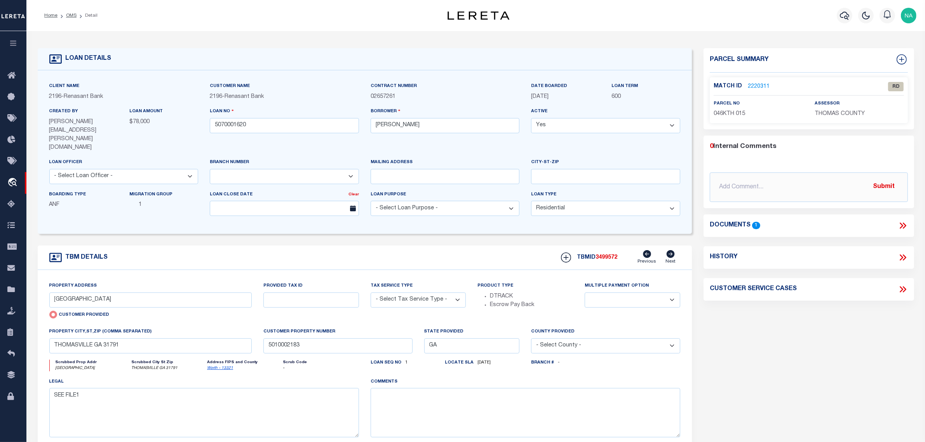
select select "NonEscrow"
select select
type input "TIFTON GA 31794"
type input "5070001620"
select select "4983"
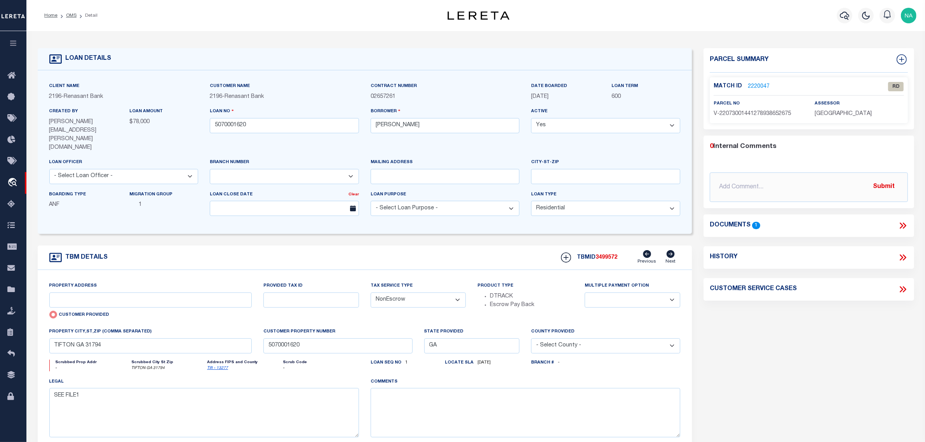
click at [902, 226] on icon at bounding box center [901, 226] width 3 height 6
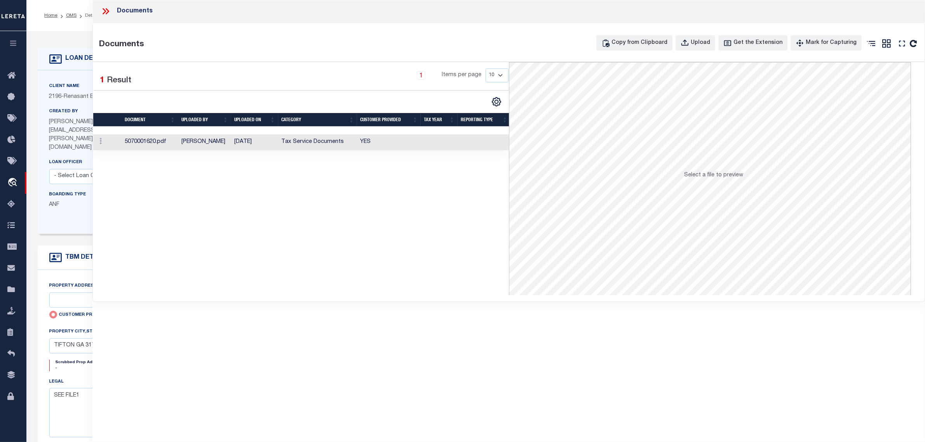
click at [253, 142] on td "09/03/2025" at bounding box center [254, 142] width 47 height 16
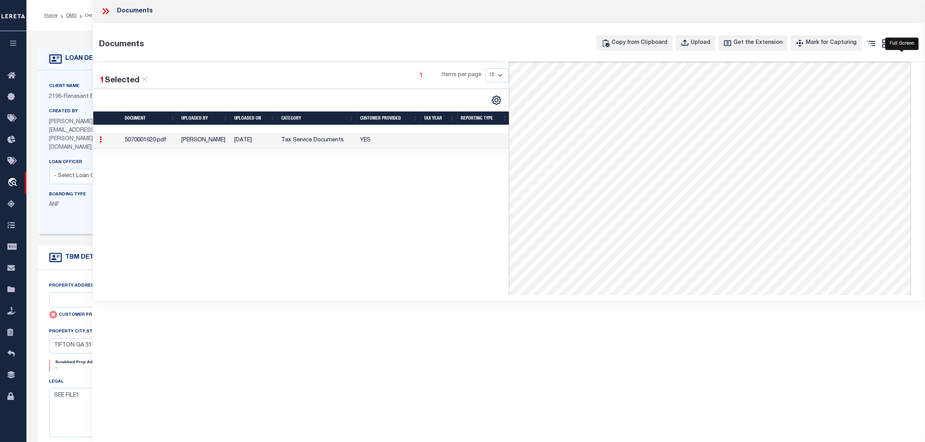
click at [899, 45] on icon at bounding box center [902, 43] width 10 height 10
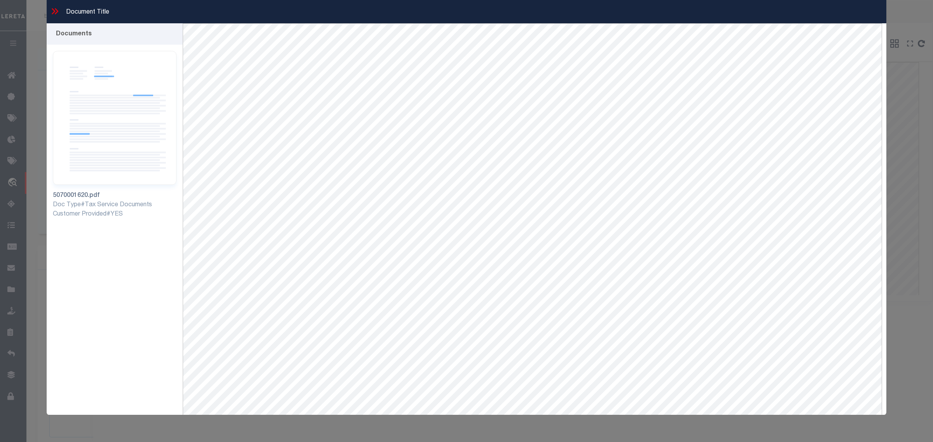
click at [53, 14] on icon at bounding box center [55, 11] width 10 height 10
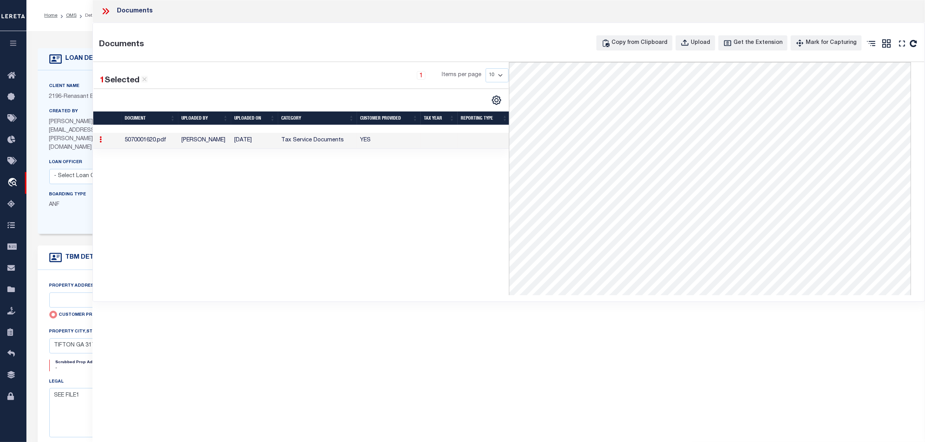
click at [108, 10] on icon at bounding box center [107, 11] width 3 height 6
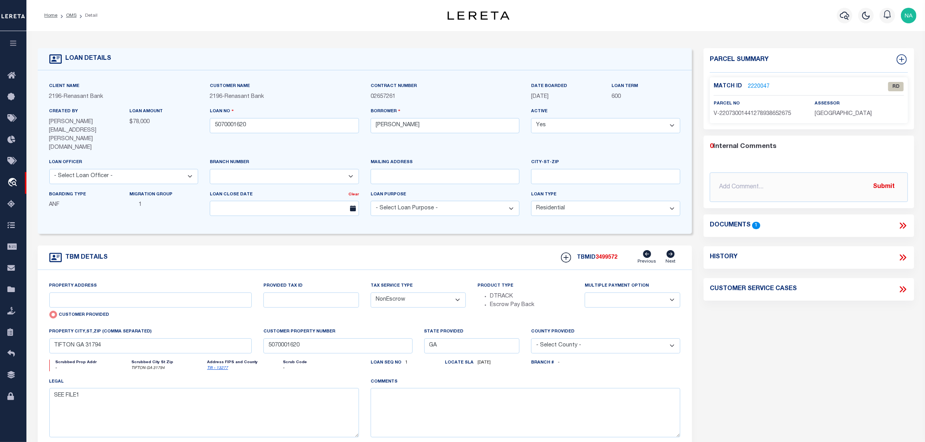
click at [903, 226] on icon at bounding box center [903, 226] width 10 height 10
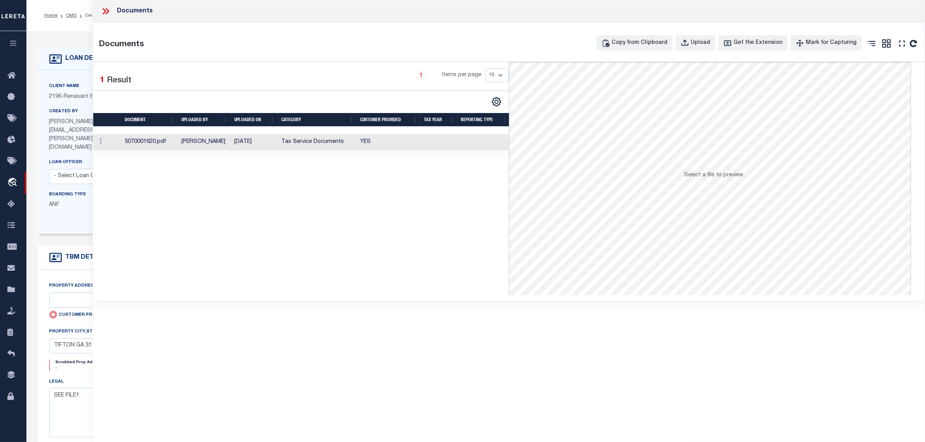
click at [329, 143] on td "Tax Service Documents" at bounding box center [317, 142] width 79 height 16
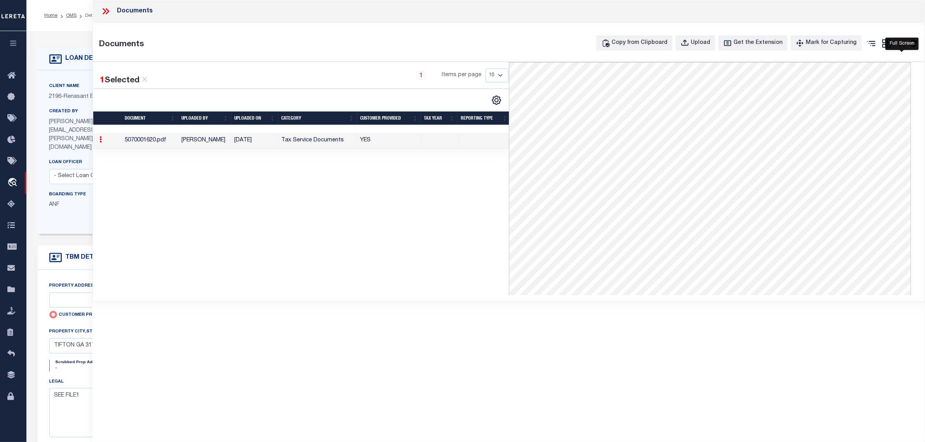
click at [902, 43] on icon at bounding box center [902, 43] width 10 height 10
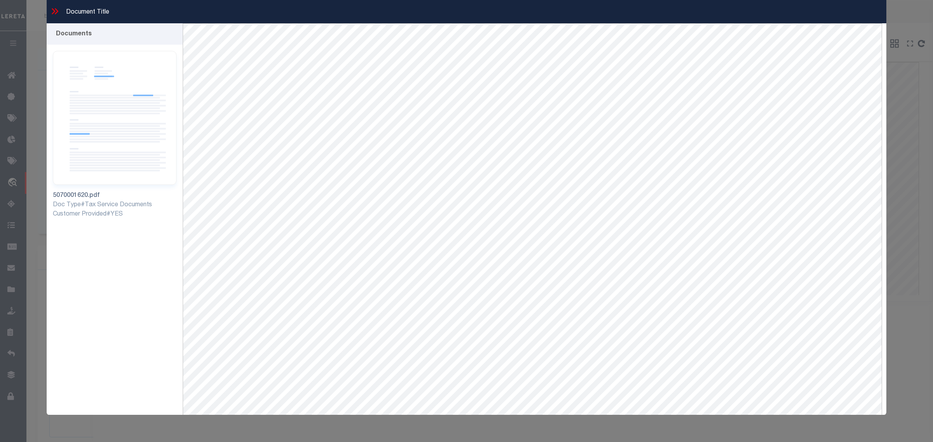
click at [58, 9] on icon at bounding box center [55, 11] width 10 height 10
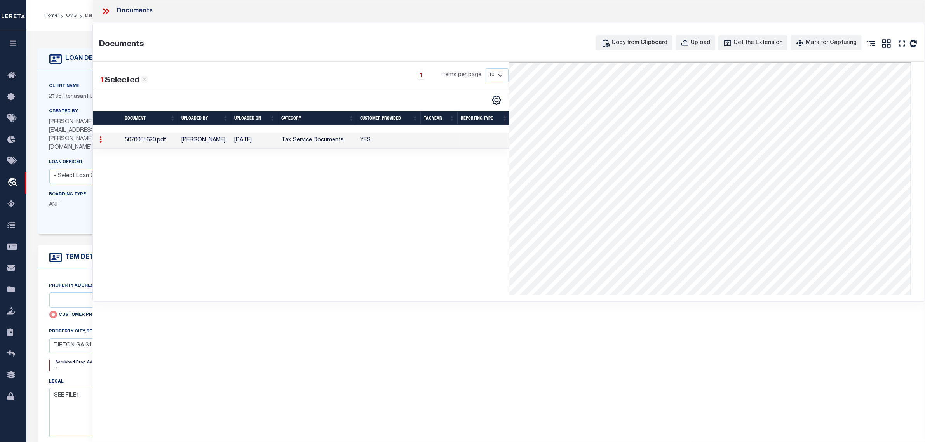
click at [326, 146] on td "Tax Service Documents" at bounding box center [317, 141] width 79 height 16
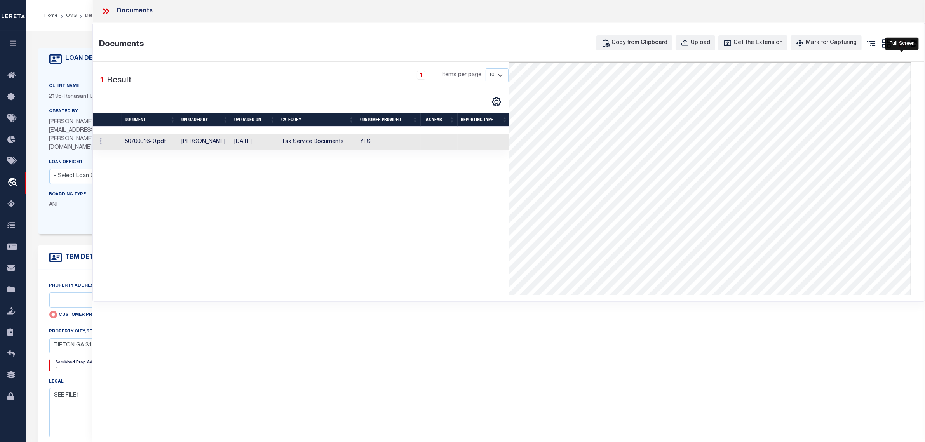
click at [905, 45] on icon at bounding box center [902, 43] width 6 height 6
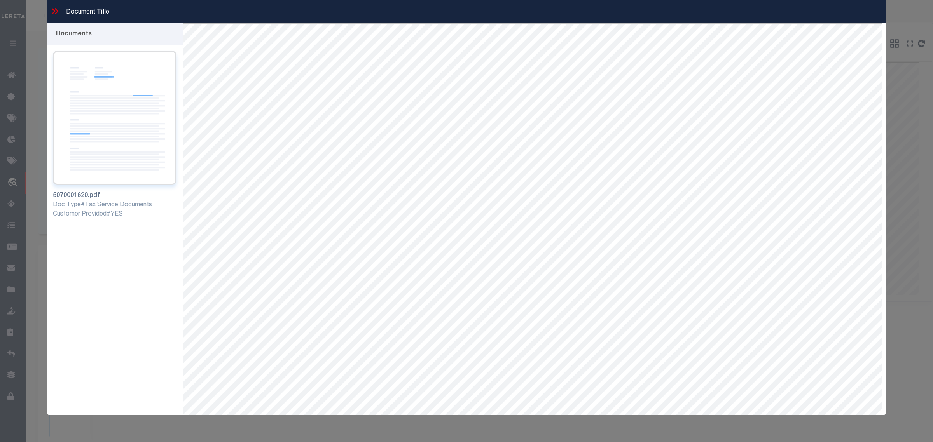
click at [127, 129] on img at bounding box center [115, 118] width 124 height 134
click at [54, 9] on icon at bounding box center [55, 11] width 10 height 10
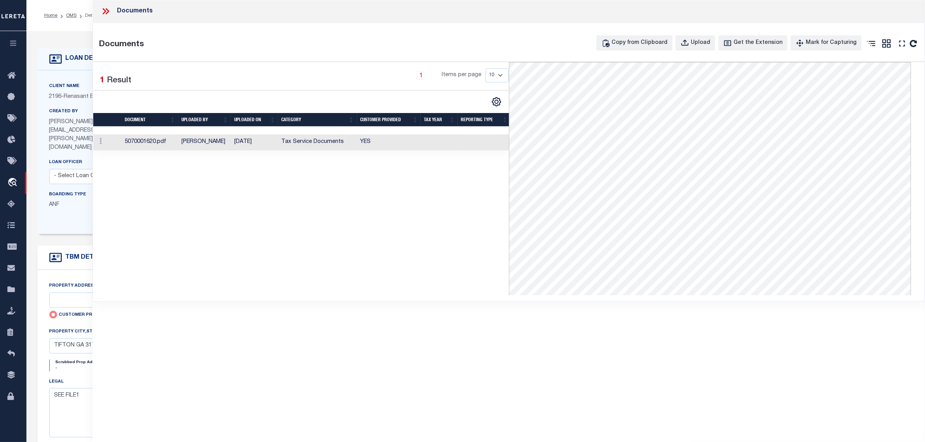
drag, startPoint x: 103, startPoint y: 9, endPoint x: 158, endPoint y: 0, distance: 55.9
click at [104, 9] on icon at bounding box center [106, 11] width 10 height 10
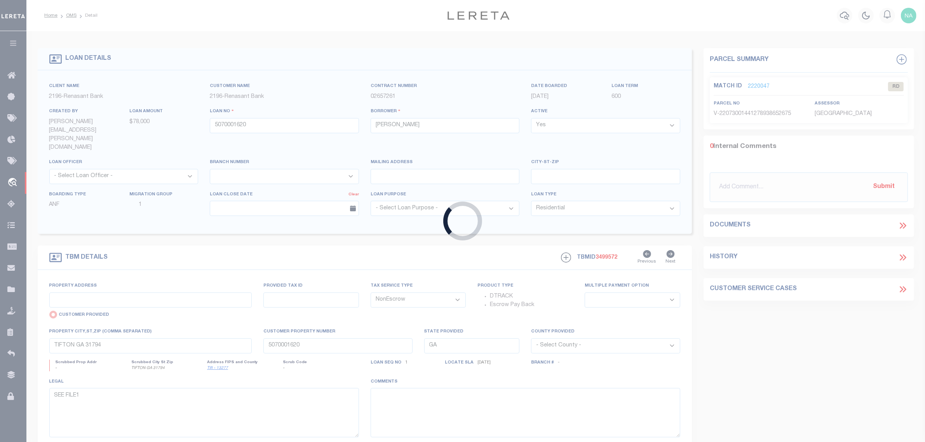
type input "3016926180"
type input "STAR FAMILY HEALTHCARE AN"
select select
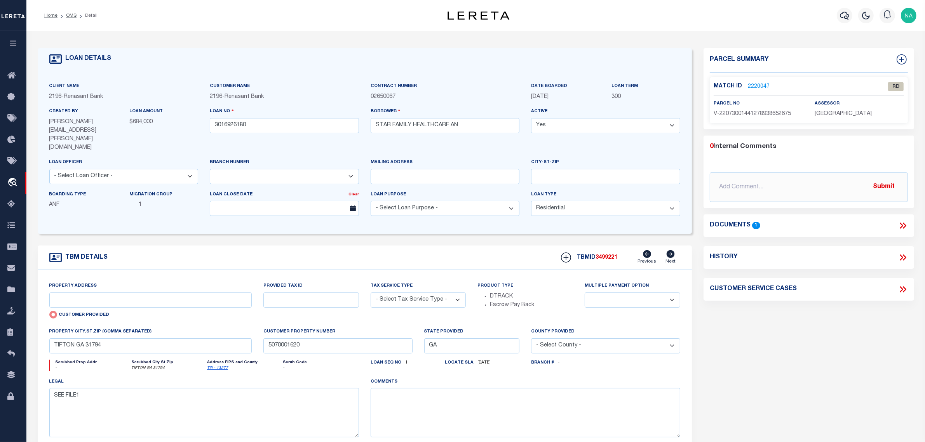
select select "4983"
type input "5337 OLD NATIONAL HWY"
select select "NonEscrow"
select select
type input "ATLANTA GA 30349"
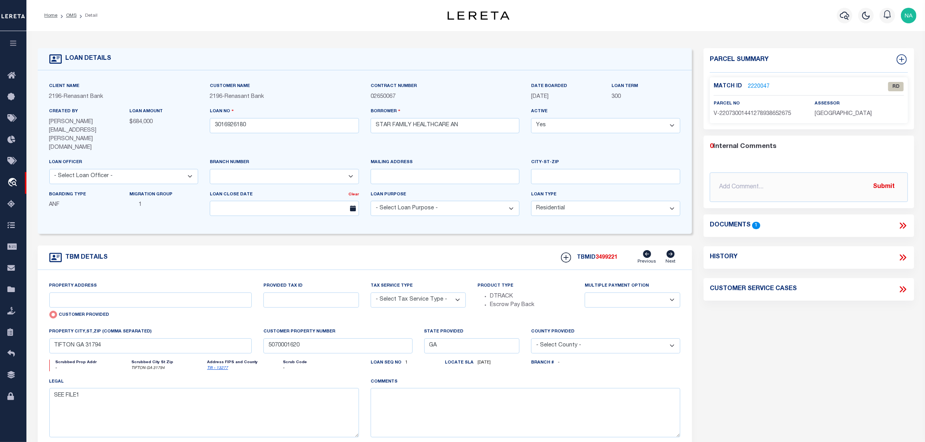
type input "3016926180"
type textarea "PARCEL: 13 0068 LL 18111"
click at [903, 225] on icon at bounding box center [903, 226] width 10 height 10
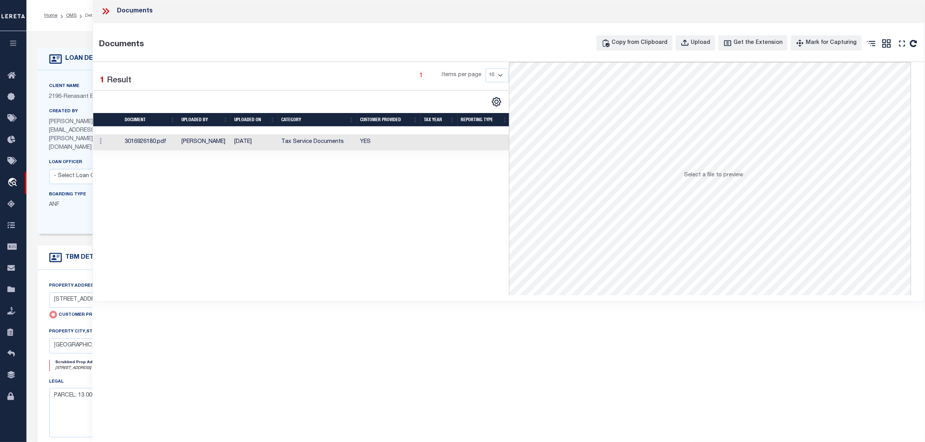
click at [307, 141] on td "Tax Service Documents" at bounding box center [317, 142] width 79 height 16
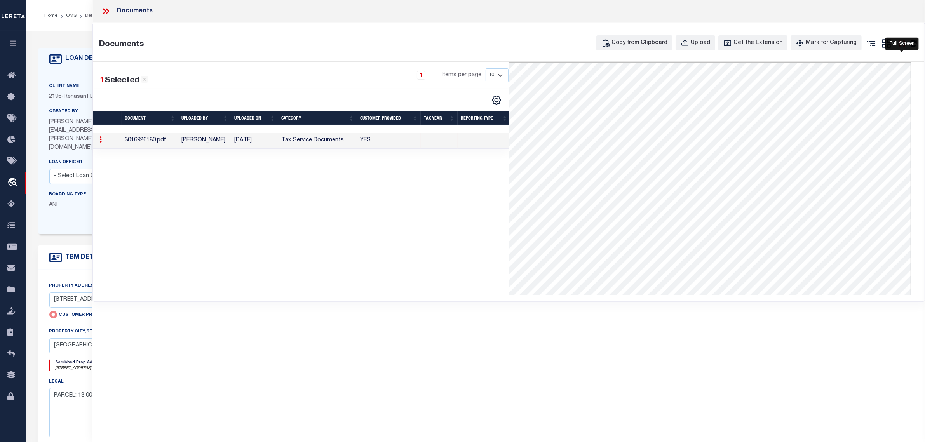
click at [904, 41] on icon at bounding box center [902, 43] width 6 height 6
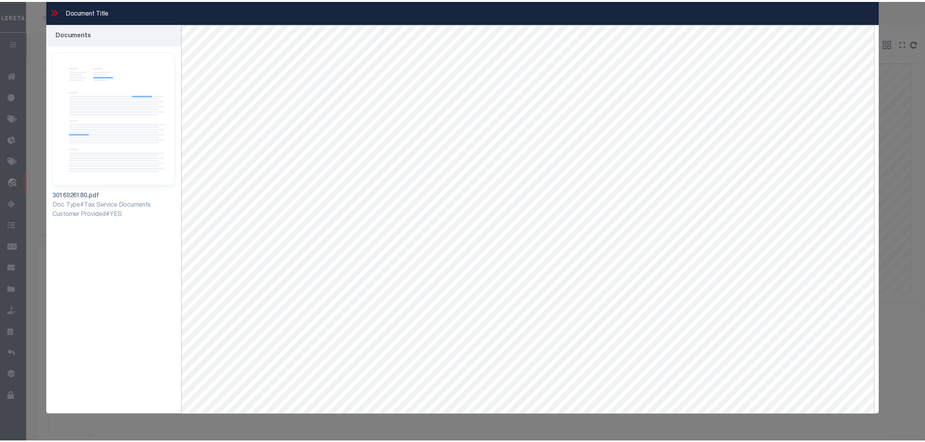
scroll to position [33, 0]
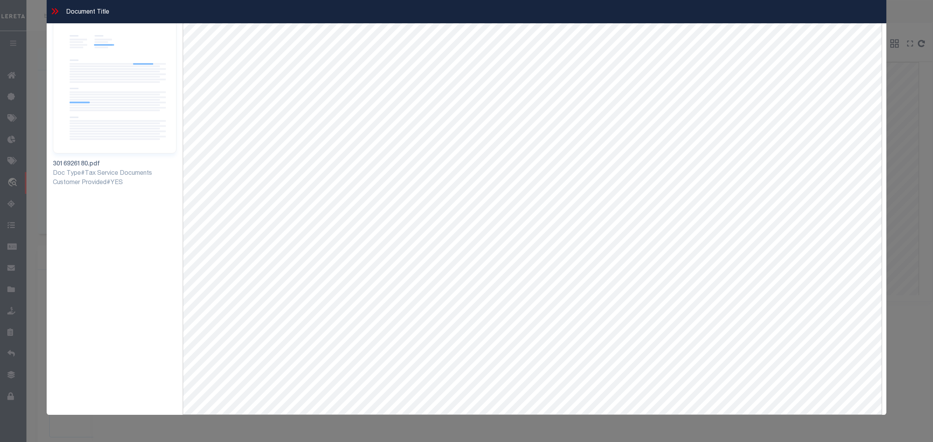
click at [53, 10] on icon at bounding box center [55, 11] width 10 height 10
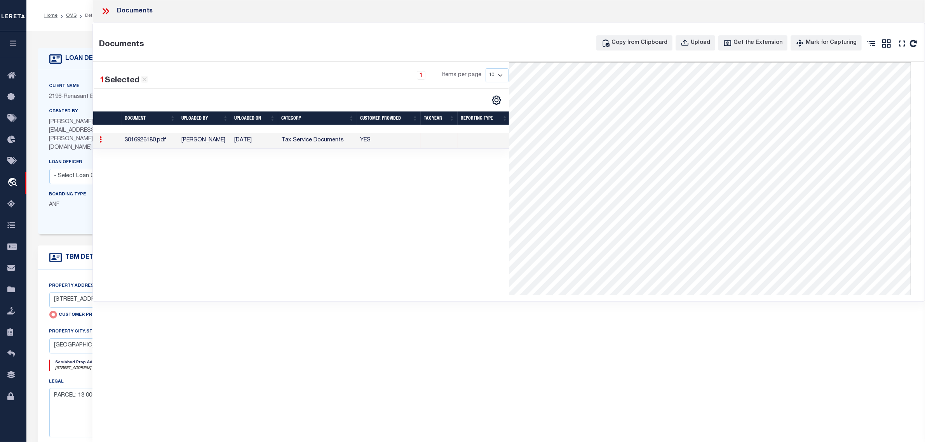
click at [105, 9] on icon at bounding box center [106, 11] width 10 height 10
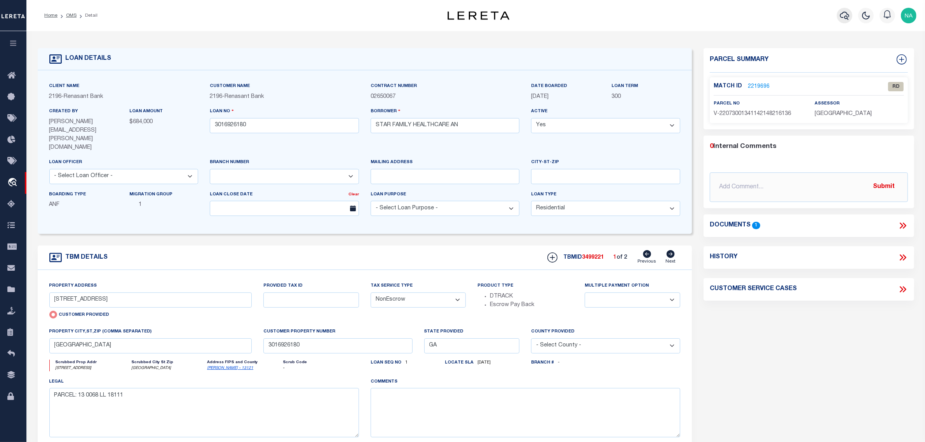
click at [847, 14] on icon "button" at bounding box center [844, 15] width 9 height 9
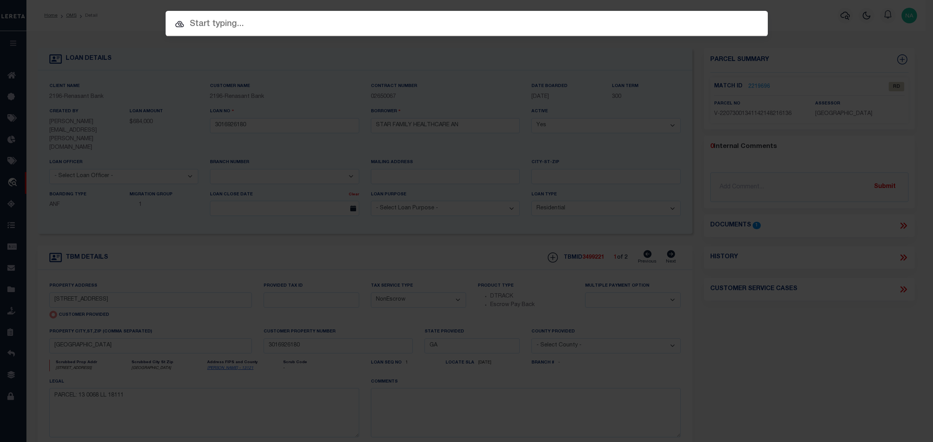
paste input "FULTON COUNTY"
type input "FULTON COUNTY"
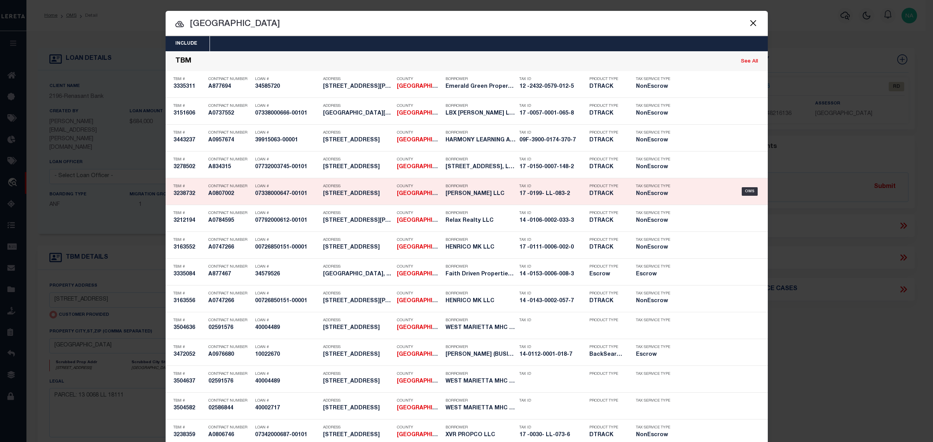
drag, startPoint x: 566, startPoint y: 197, endPoint x: 515, endPoint y: 199, distance: 51.0
click at [519, 199] on div "Tax ID 17 -0199- LL-083-2" at bounding box center [552, 191] width 66 height 23
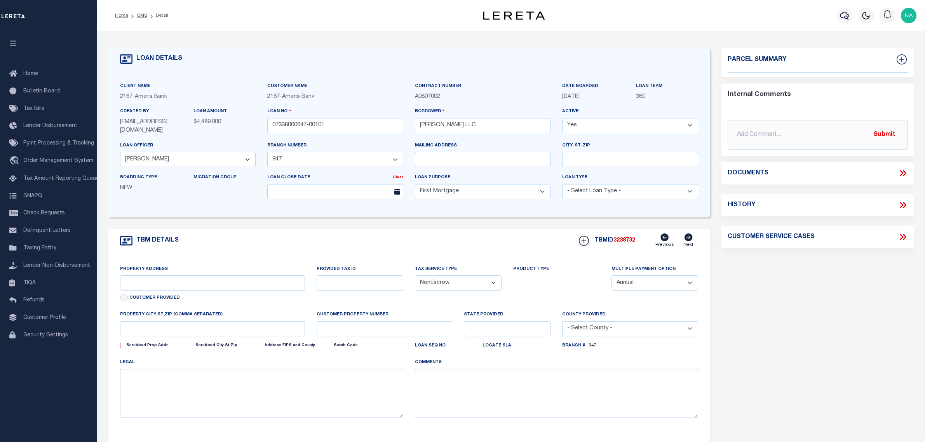
select select "10931"
select select "7052"
select select "10"
select select "NonEscrow"
type input "[STREET_ADDRESS]"
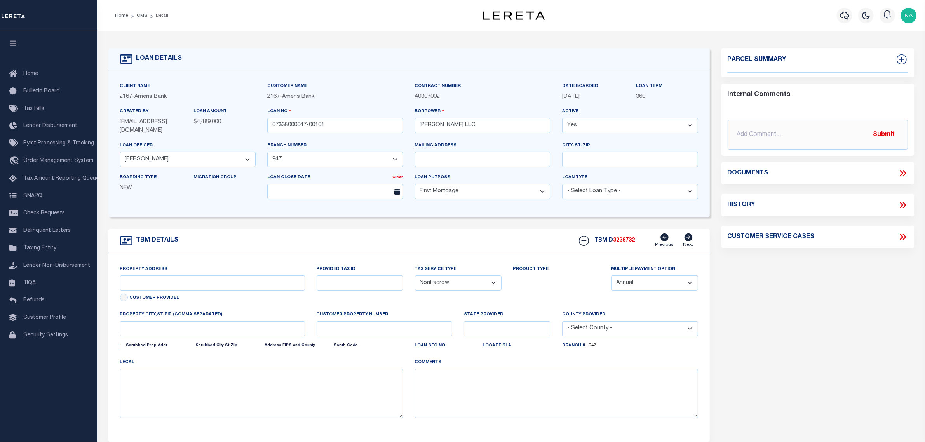
type input "17 0199 LL0832"
select select
type input "[GEOGRAPHIC_DATA]"
type input "Atlanta CRE"
type input "GA"
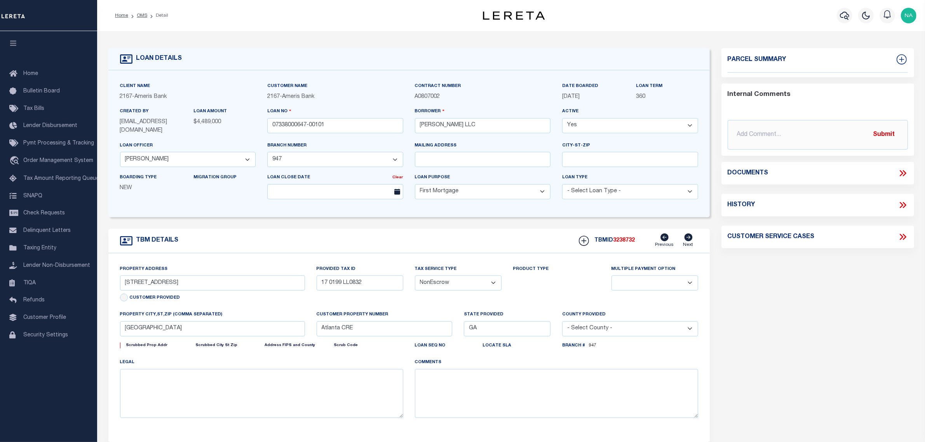
select select
type textarea "See Attached"
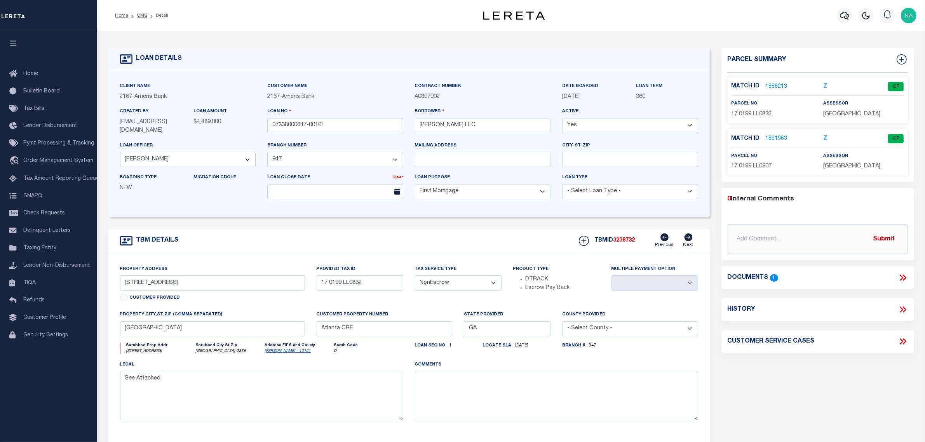
click at [781, 89] on link "1888213" at bounding box center [777, 87] width 22 height 8
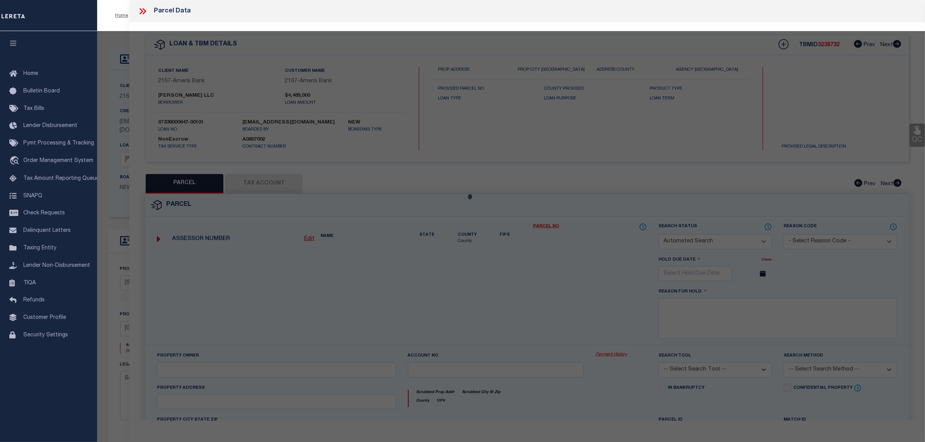
checkbox input "false"
select select "CP"
type input "GV R NORTHCREEK OWNER LLC"
type input "17 0199 LL0832"
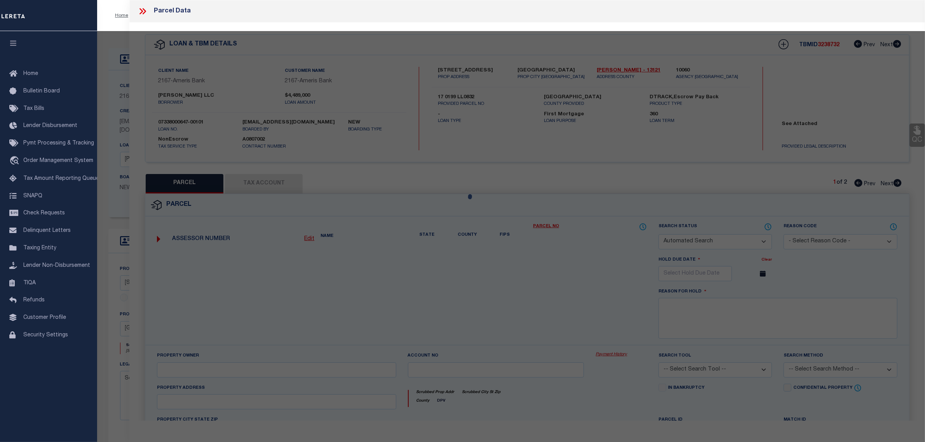
select select
type input "[STREET_ADDRESS]"
checkbox input "false"
type input "ATLANTA [GEOGRAPHIC_DATA]"
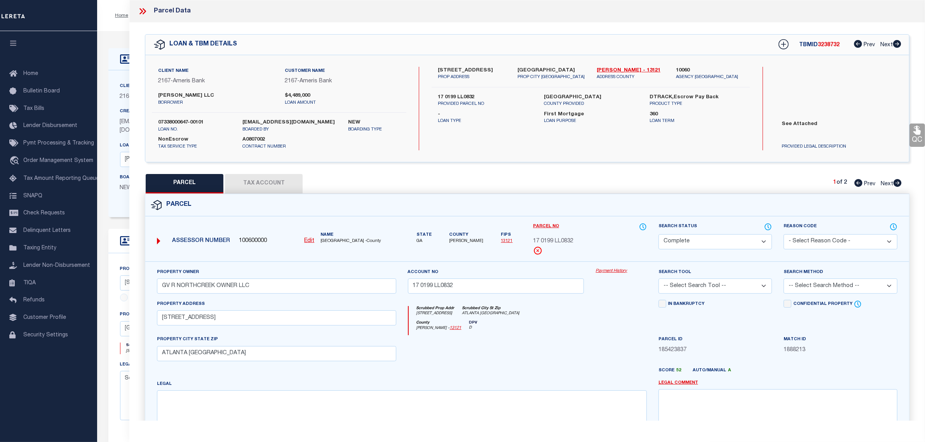
click at [282, 185] on button "Tax Account" at bounding box center [264, 183] width 78 height 19
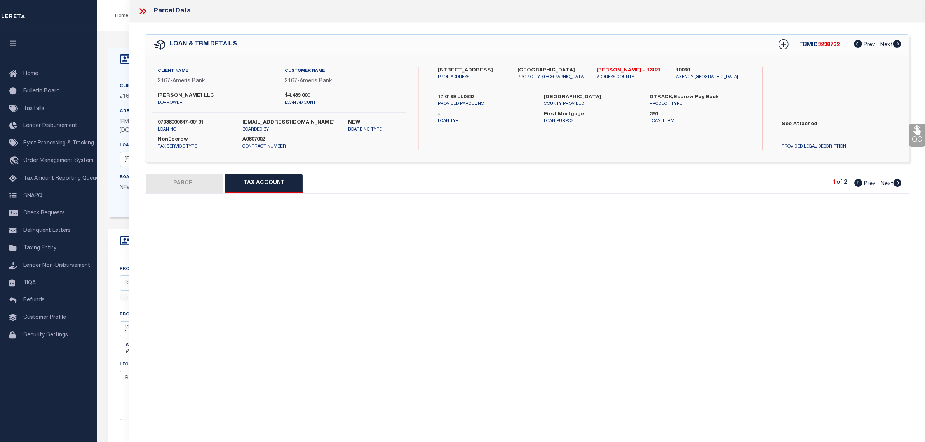
select select "100"
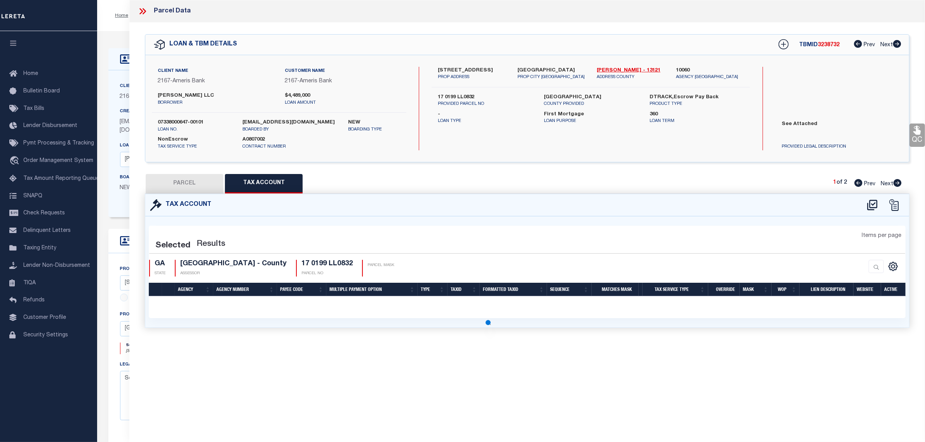
select select "100"
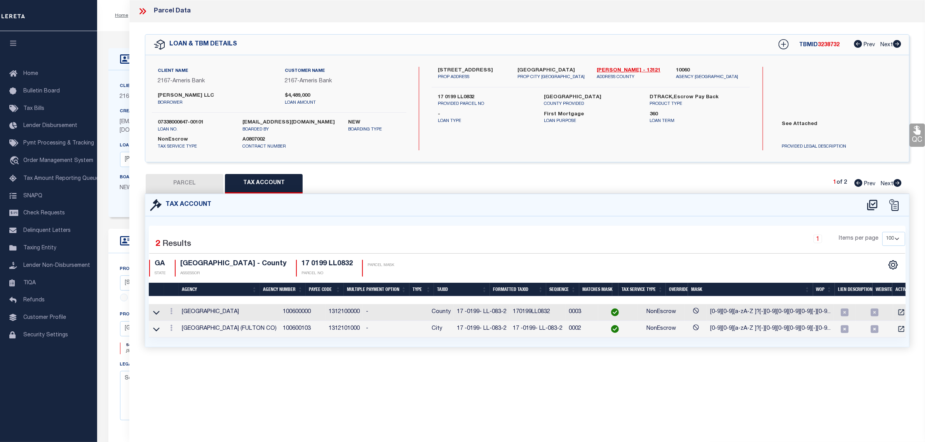
click at [319, 264] on h4 "17 0199 LL0832" at bounding box center [327, 264] width 51 height 9
drag, startPoint x: 462, startPoint y: 314, endPoint x: 436, endPoint y: 313, distance: 25.3
click at [454, 313] on td "17 -0199- LL-083-2" at bounding box center [482, 312] width 56 height 17
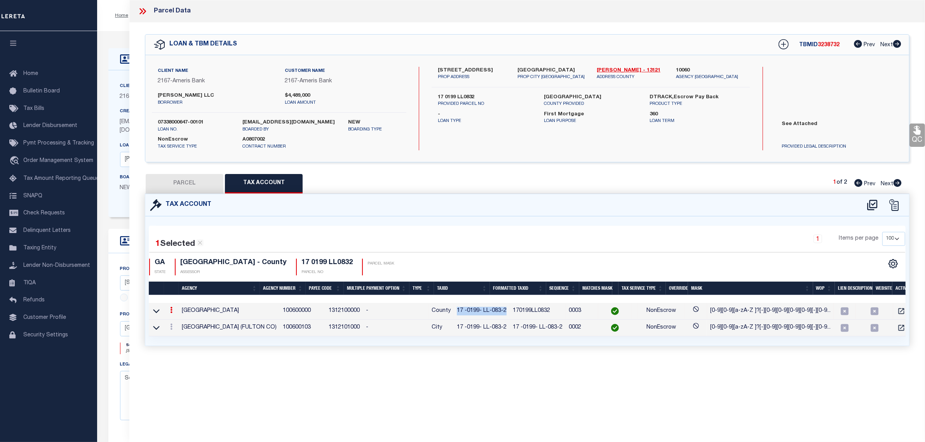
copy td "17 -0199- LL-083-2"
click at [460, 241] on div "1 Items per page 10 25 50 100" at bounding box center [623, 242] width 564 height 20
click at [142, 10] on icon at bounding box center [141, 11] width 3 height 6
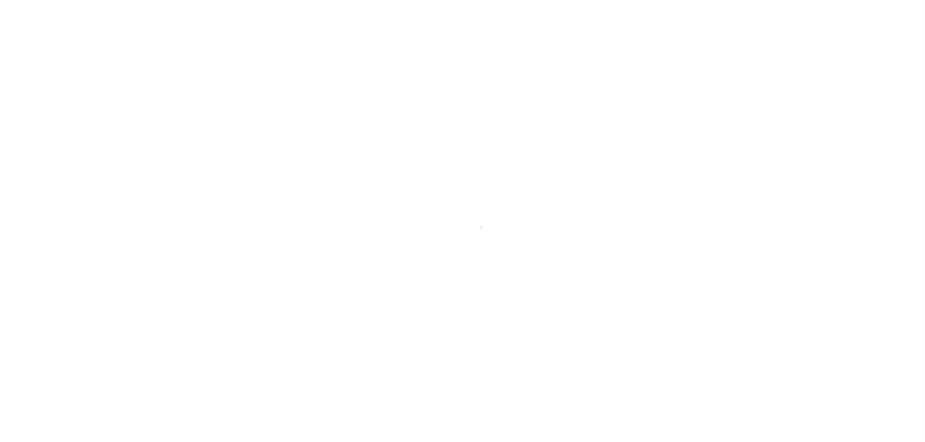
select select "10"
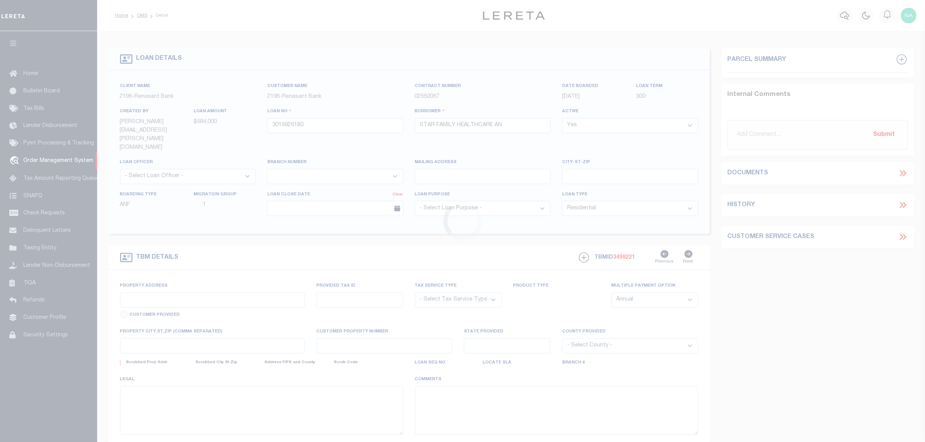
select select "4983"
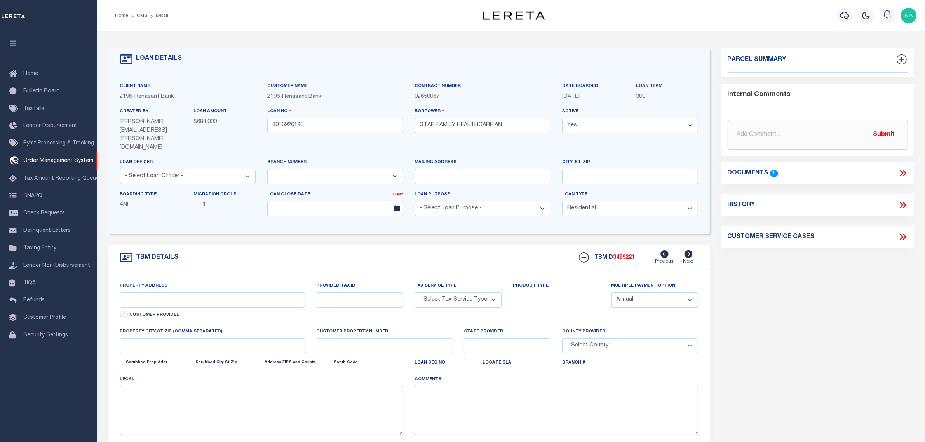
type input "[STREET_ADDRESS]"
radio input "true"
select select "NonEscrow"
select select
type input "[GEOGRAPHIC_DATA]"
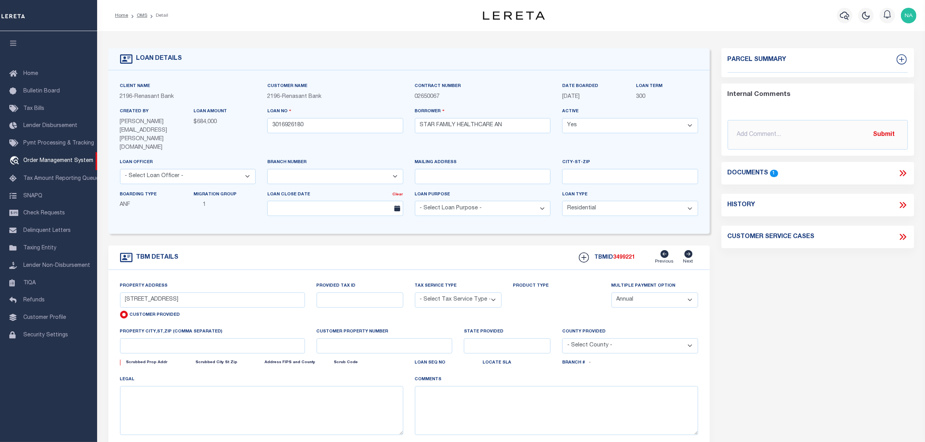
type input "3016926180"
type input "GA"
type textarea "PARCEL: 13 0068 LL 18111"
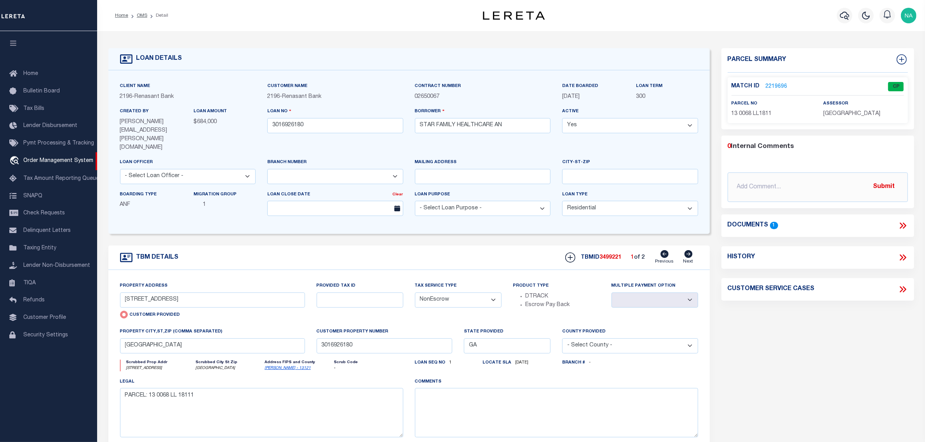
click at [900, 222] on icon at bounding box center [903, 226] width 10 height 10
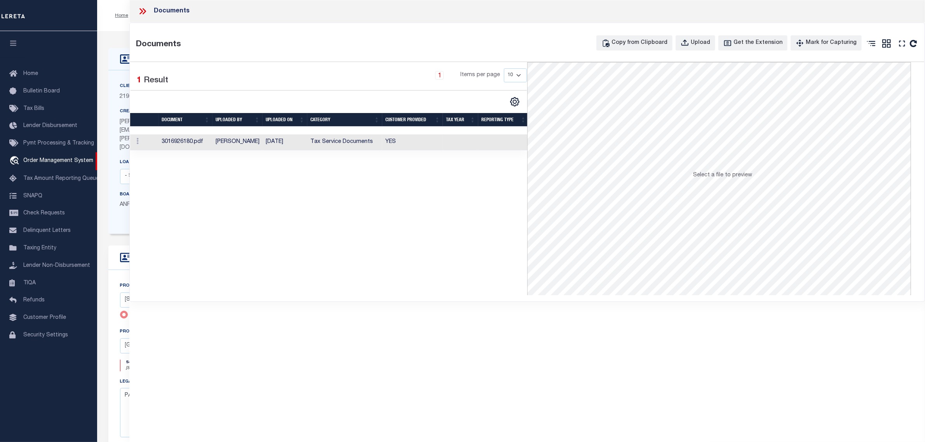
click at [349, 143] on td "Tax Service Documents" at bounding box center [344, 142] width 75 height 16
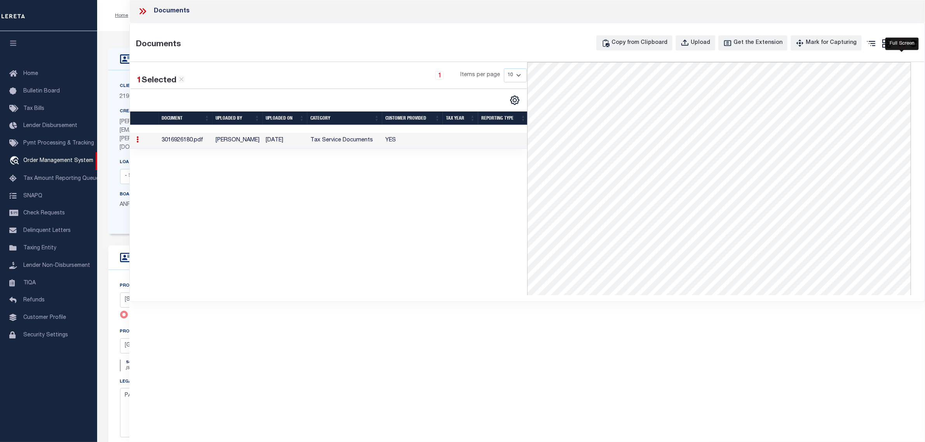
click at [901, 44] on icon at bounding box center [902, 43] width 10 height 10
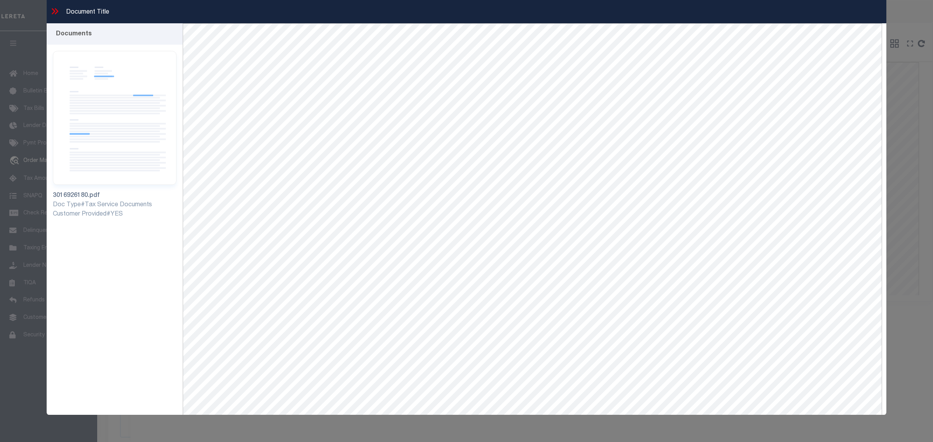
click at [52, 10] on icon at bounding box center [55, 11] width 10 height 10
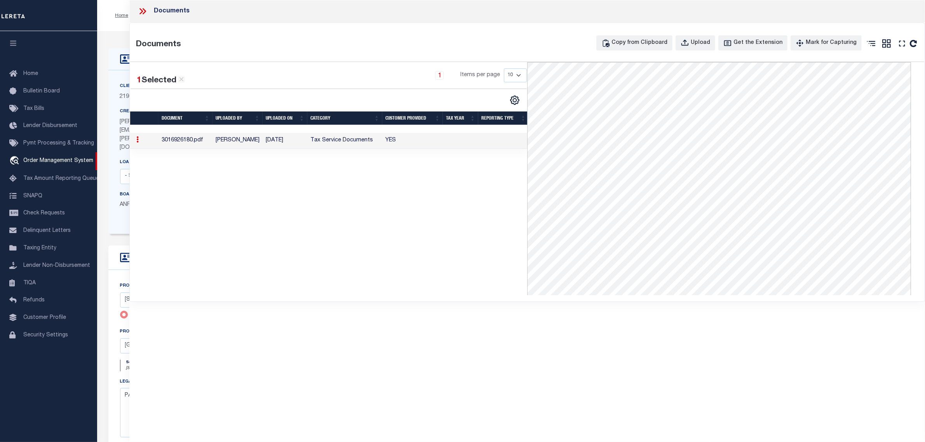
click at [144, 8] on icon at bounding box center [143, 11] width 10 height 10
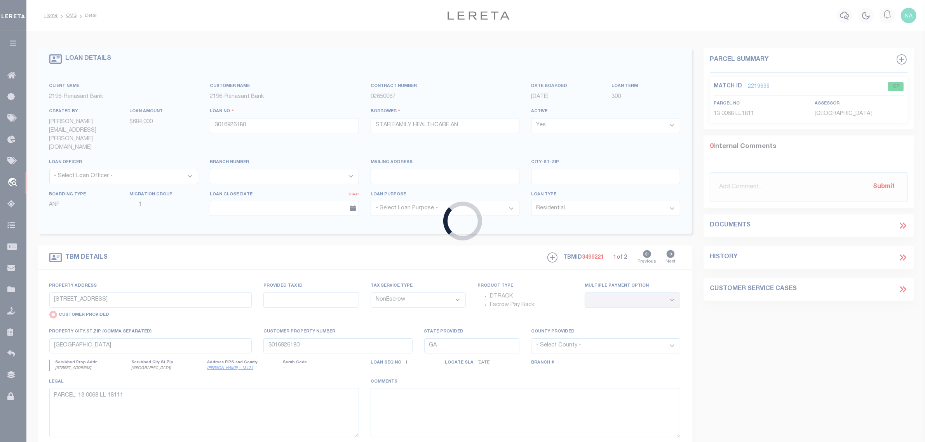
type input "2016031289"
type input "THE [PERSON_NAME] GROUP INVESTME"
select select
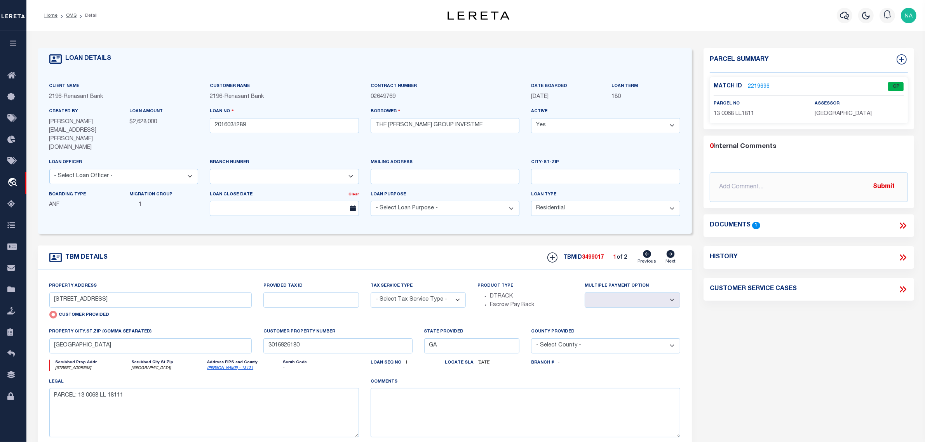
type input "[STREET_ADDRESS]"
select select "NonEscrow"
select select
type input "JESUP GA 31545"
type input "2016031289"
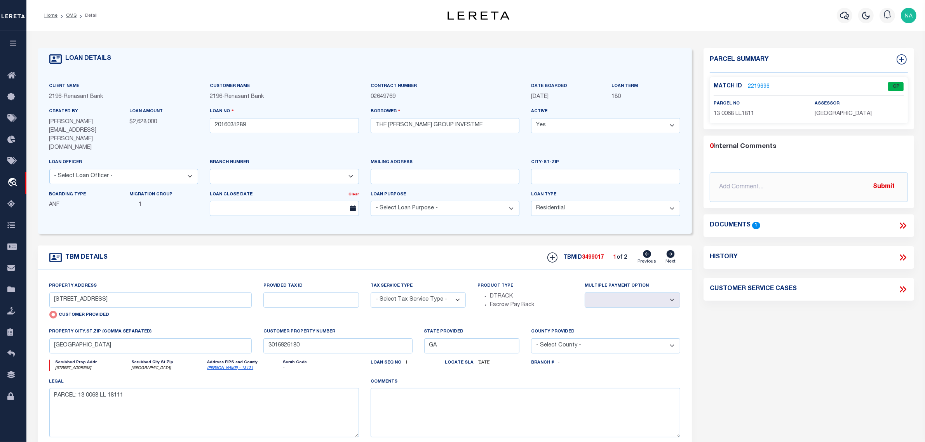
type textarea "PARCEL: J18-151"
select select "4983"
click at [903, 223] on icon at bounding box center [904, 226] width 3 height 6
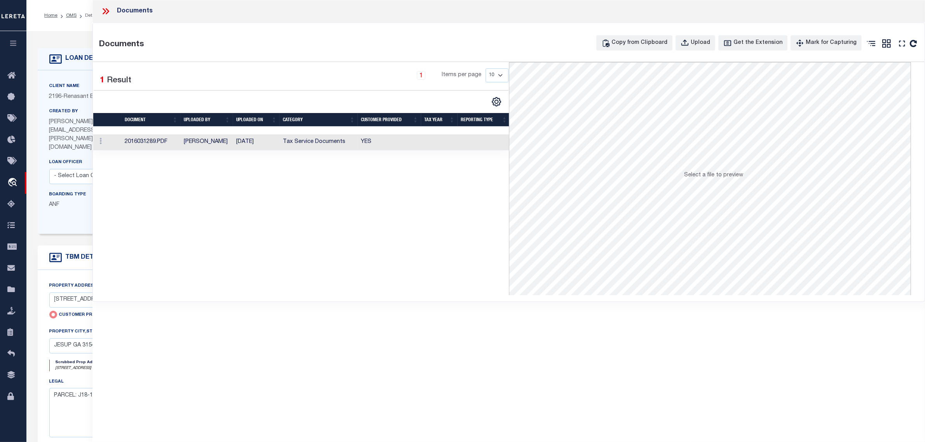
click at [307, 143] on td "Tax Service Documents" at bounding box center [319, 142] width 78 height 16
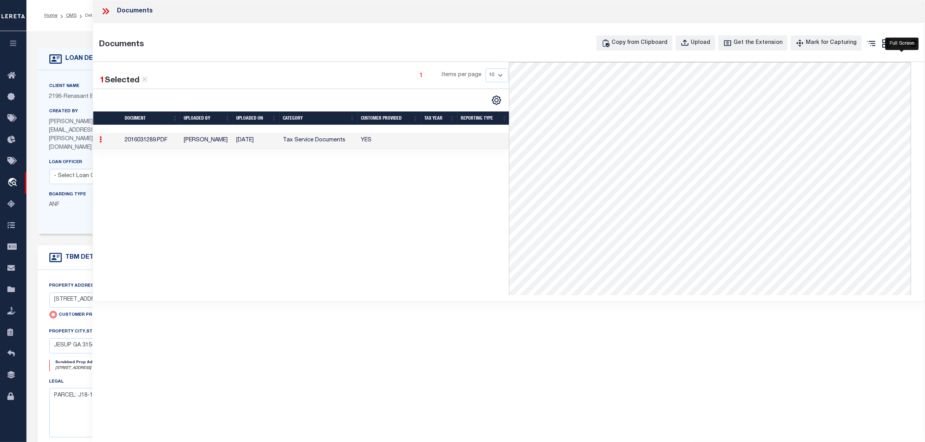
click at [902, 43] on icon at bounding box center [902, 43] width 10 height 10
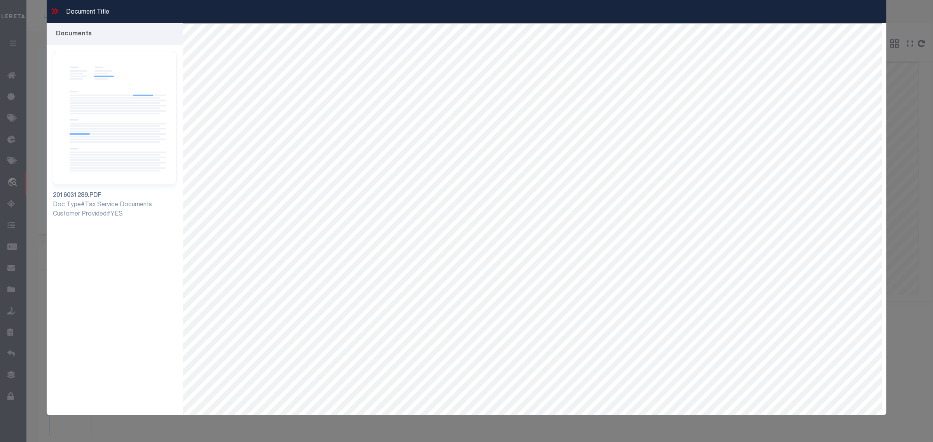
click at [922, 44] on div "Document Title Documents 2016031289.PDF Loading..." at bounding box center [466, 221] width 933 height 442
click at [61, 8] on div "Document Title" at bounding box center [466, 11] width 839 height 23
click at [56, 8] on icon at bounding box center [55, 11] width 10 height 10
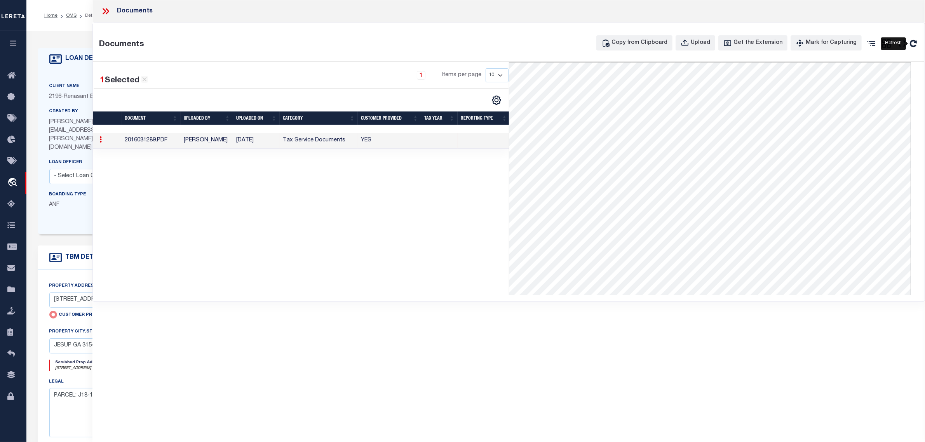
click at [915, 44] on icon at bounding box center [913, 43] width 10 height 10
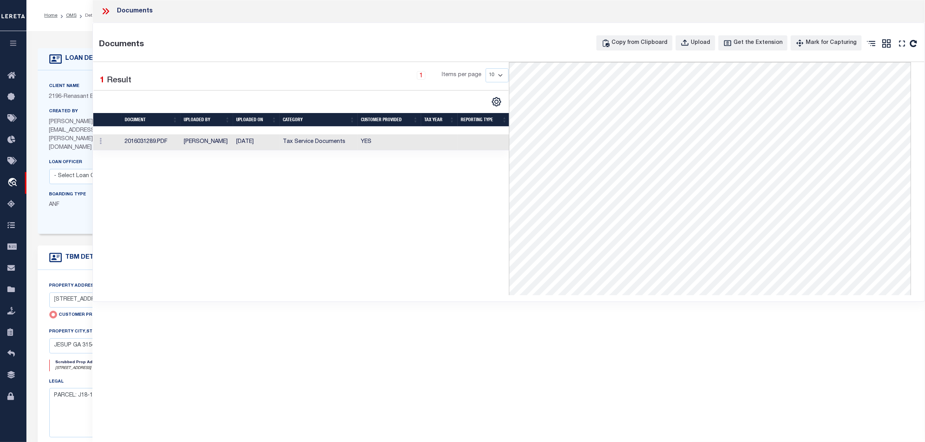
click at [108, 10] on icon at bounding box center [107, 11] width 3 height 6
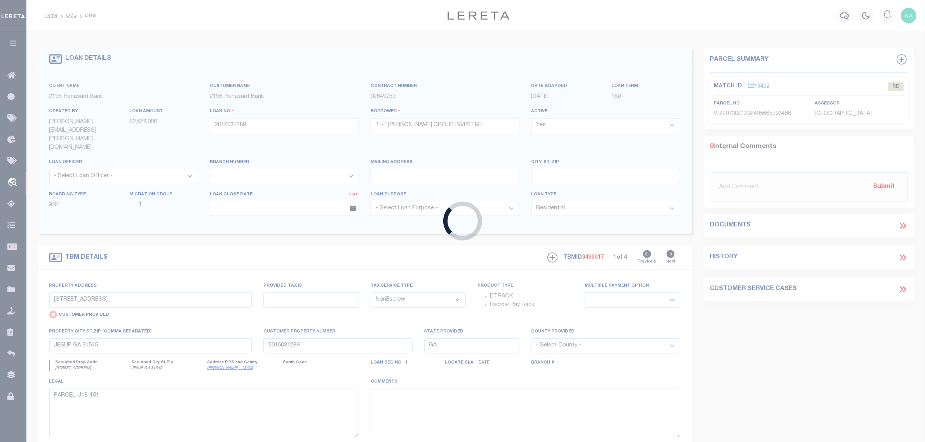
type input "2016030544"
type input "[DEMOGRAPHIC_DATA] PROPERTIES INC"
select select
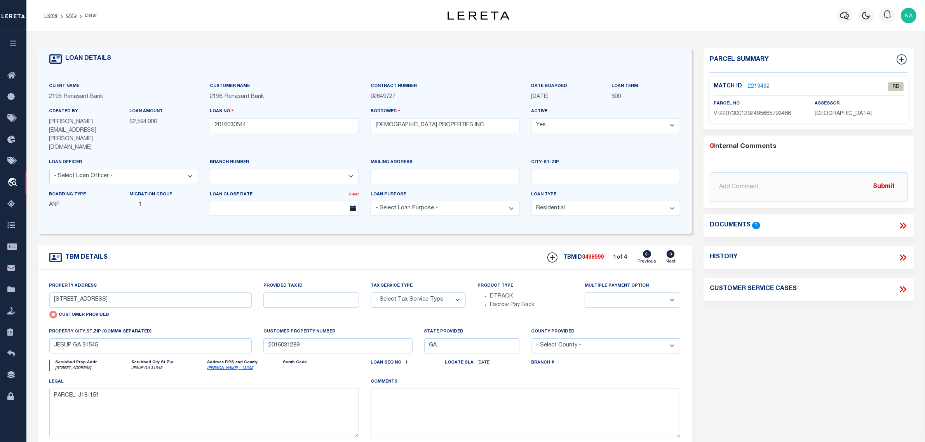
select select "4983"
type input "[STREET_ADDRESS]"
select select "NonEscrow"
select select
type input "[PERSON_NAME] GA 31322"
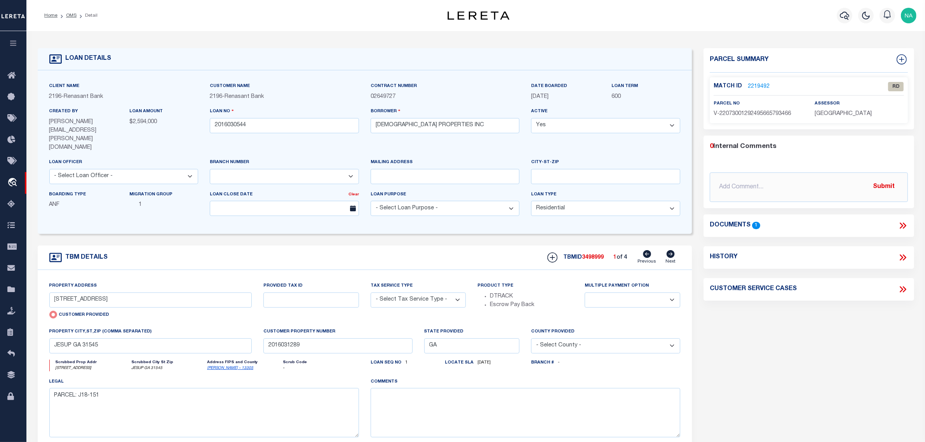
type input "2016030544"
type textarea "SEE FILE1"
click at [904, 223] on icon at bounding box center [904, 226] width 3 height 6
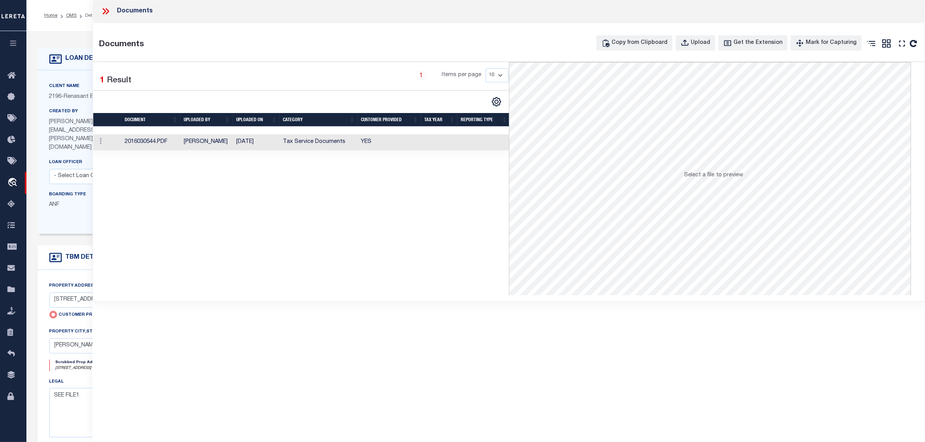
click at [331, 144] on td "Tax Service Documents" at bounding box center [319, 142] width 78 height 16
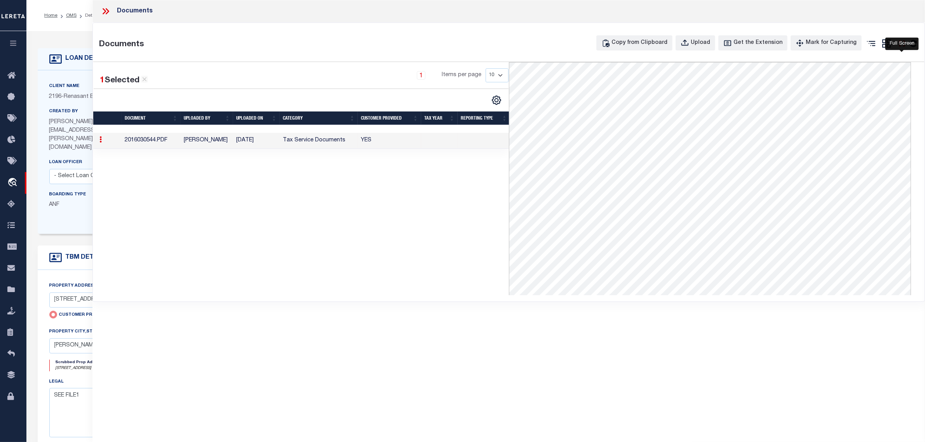
click at [906, 44] on icon at bounding box center [902, 43] width 10 height 10
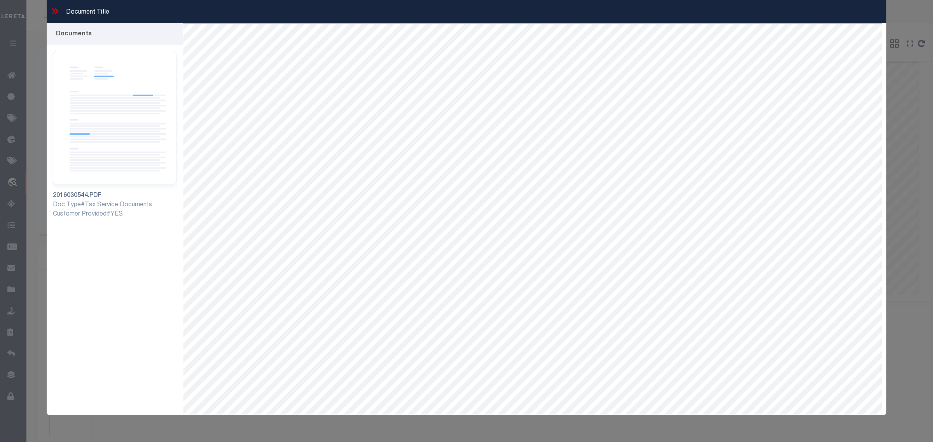
click at [54, 9] on icon at bounding box center [55, 11] width 10 height 10
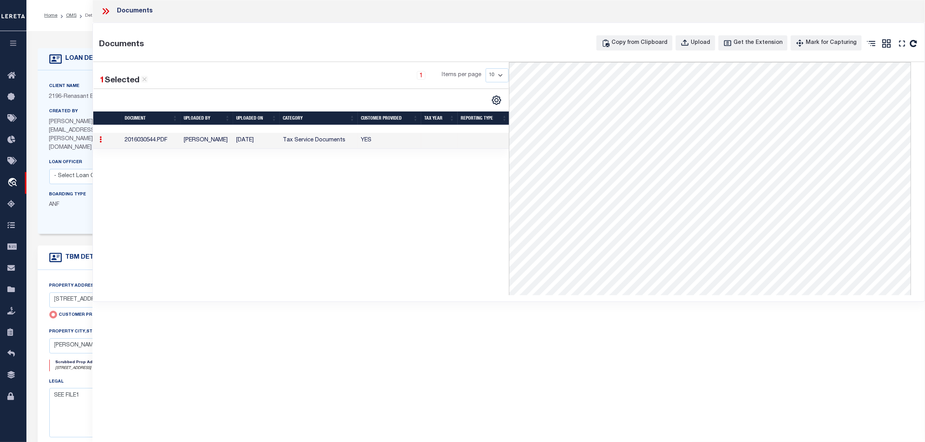
click at [108, 12] on icon at bounding box center [107, 11] width 3 height 6
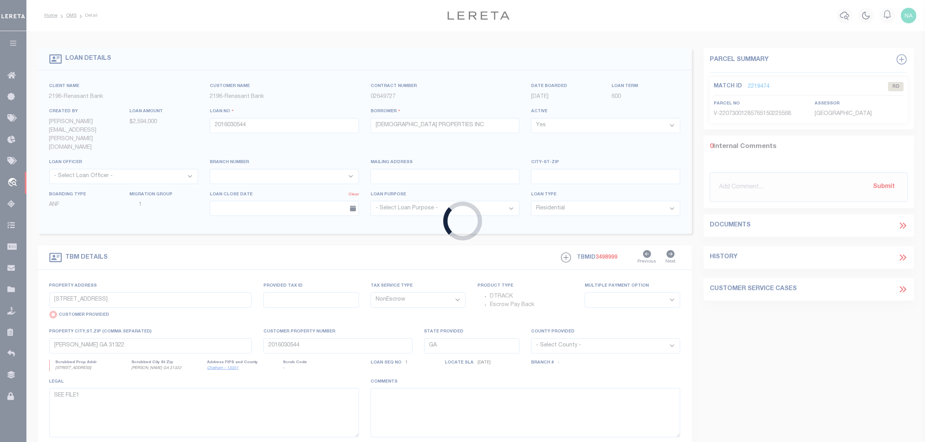
type input "2016029955"
type input "[PERSON_NAME] LLC"
select select
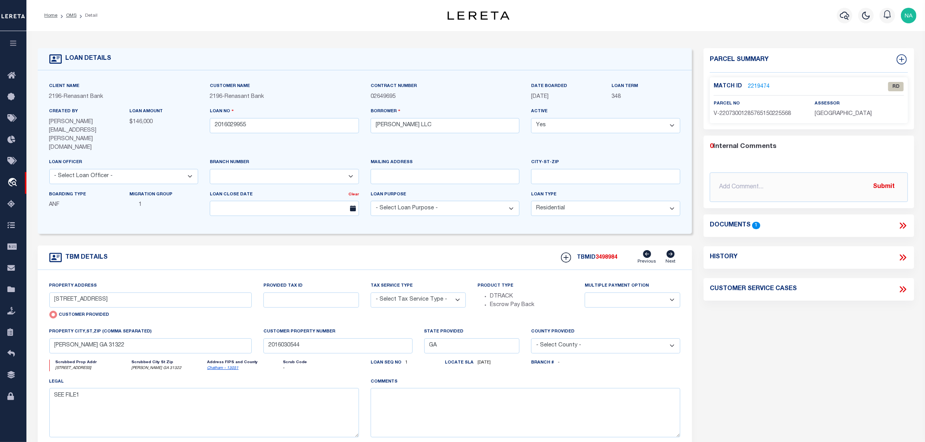
select select "NonEscrow"
select select
type input "MIDWAY GA 31320"
type input "2016029955"
type textarea "PARCEL: 142 0131"
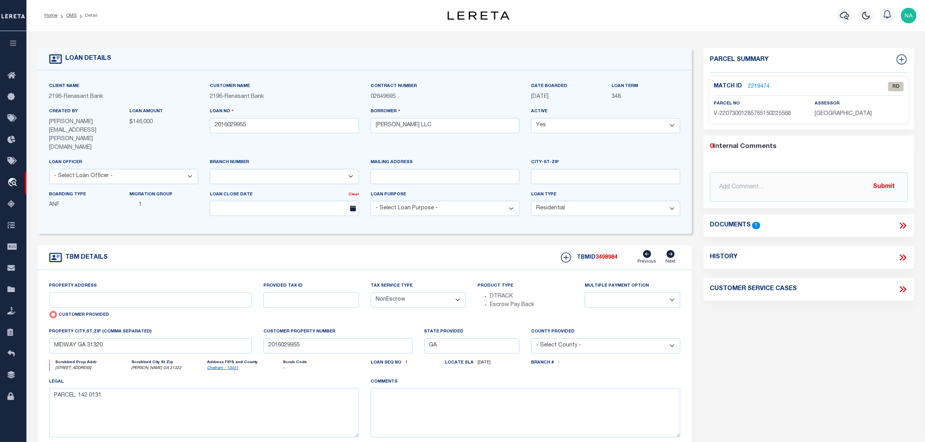
select select "4983"
click at [903, 225] on icon at bounding box center [903, 226] width 10 height 10
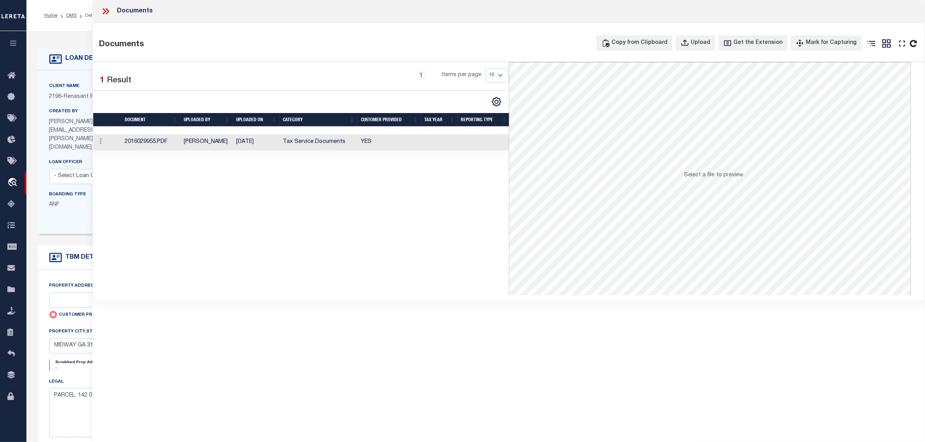
click at [253, 141] on td "09/03/2025" at bounding box center [256, 142] width 47 height 16
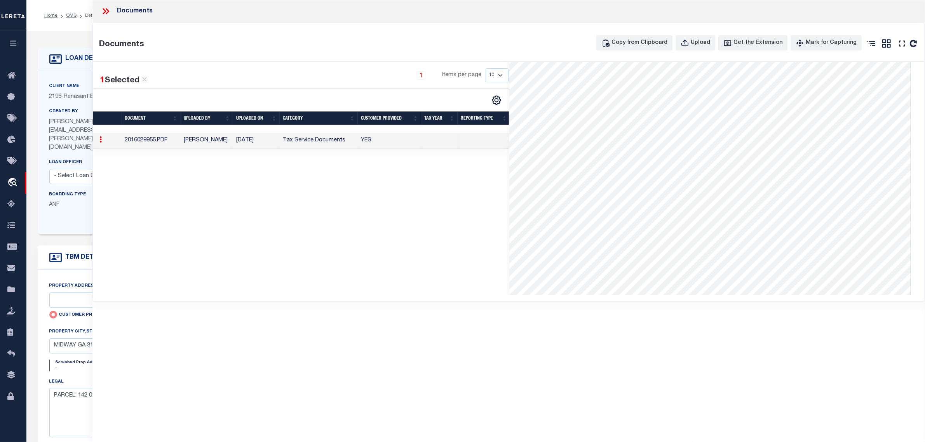
scroll to position [192, 0]
click at [697, 331] on div "Documents Documents Copy from Clipboard Upload Get the Extension Mark for Captu…" at bounding box center [508, 210] width 833 height 421
click at [604, 368] on div "Documents Documents Copy from Clipboard Upload Get the Extension Mark for Captu…" at bounding box center [508, 210] width 833 height 421
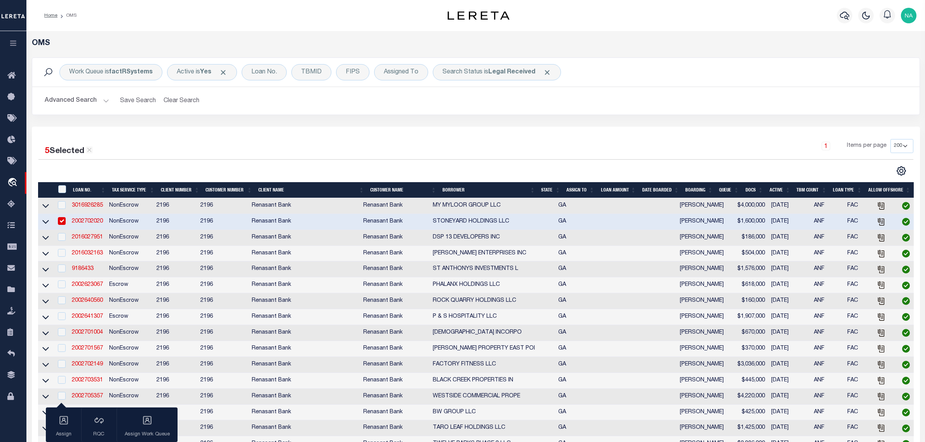
select select "200"
